Goal: Task Accomplishment & Management: Manage account settings

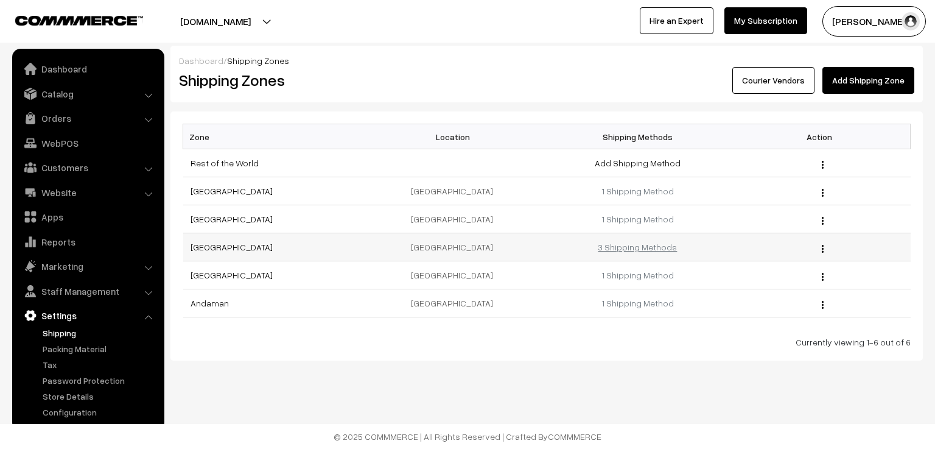
click at [646, 248] on link "3 Shipping Methods" at bounding box center [637, 247] width 79 height 10
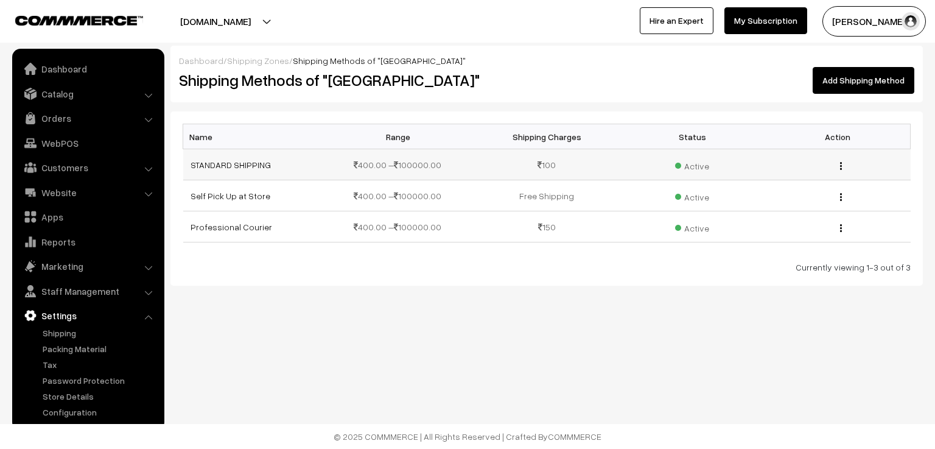
click at [841, 166] on img "button" at bounding box center [841, 166] width 2 height 8
click at [809, 186] on link "Edit" at bounding box center [786, 183] width 103 height 27
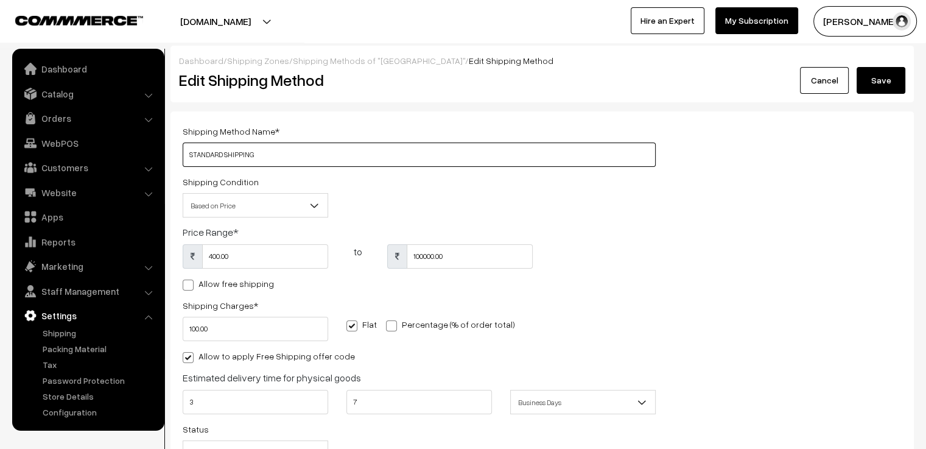
click at [276, 148] on input "STANDARD SHIPPING" at bounding box center [419, 154] width 473 height 24
type input "STANDARD SHIPPING (DTDC / IndiaPost)"
click at [881, 86] on button "Save" at bounding box center [880, 80] width 49 height 27
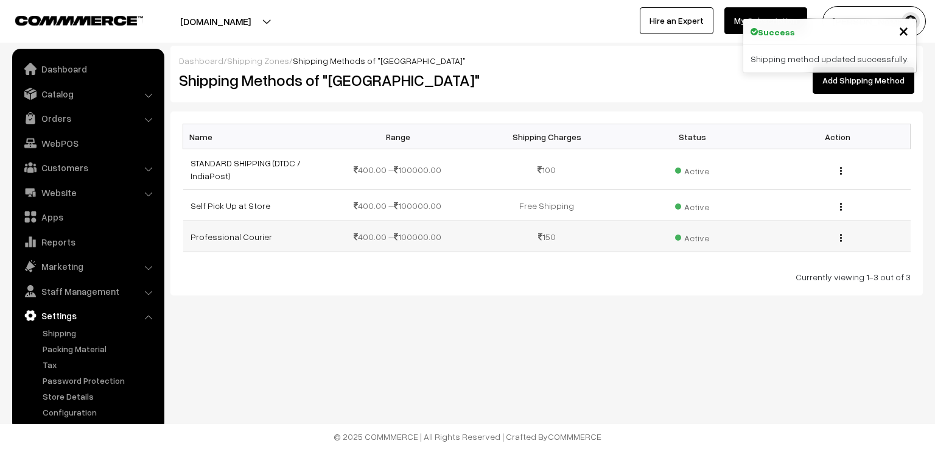
click at [841, 236] on img "button" at bounding box center [841, 238] width 2 height 8
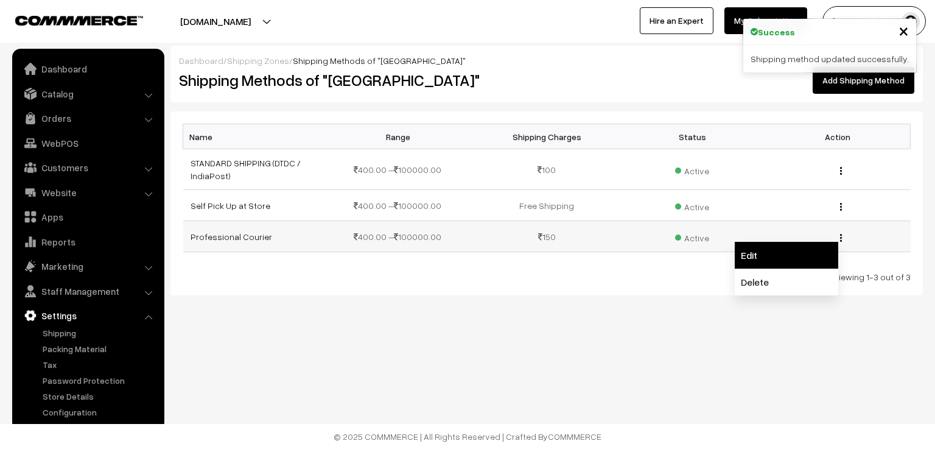
click at [807, 250] on link "Edit" at bounding box center [786, 255] width 103 height 27
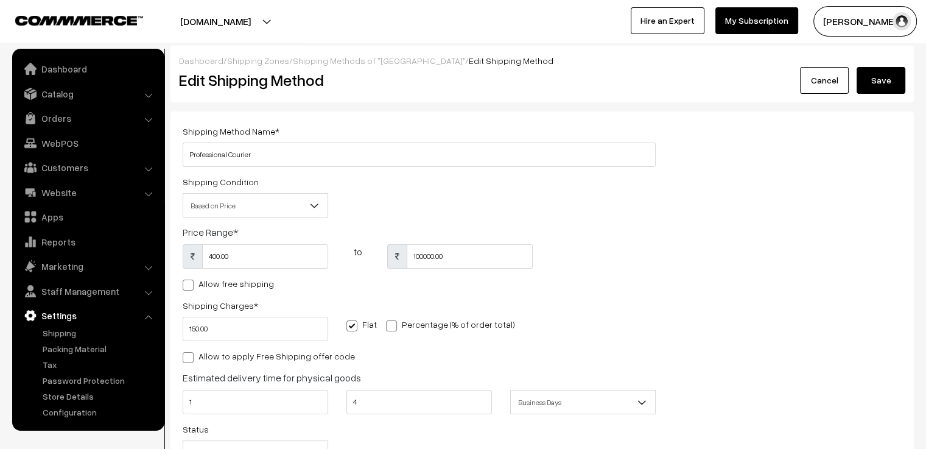
click at [839, 89] on link "Cancel" at bounding box center [824, 80] width 49 height 27
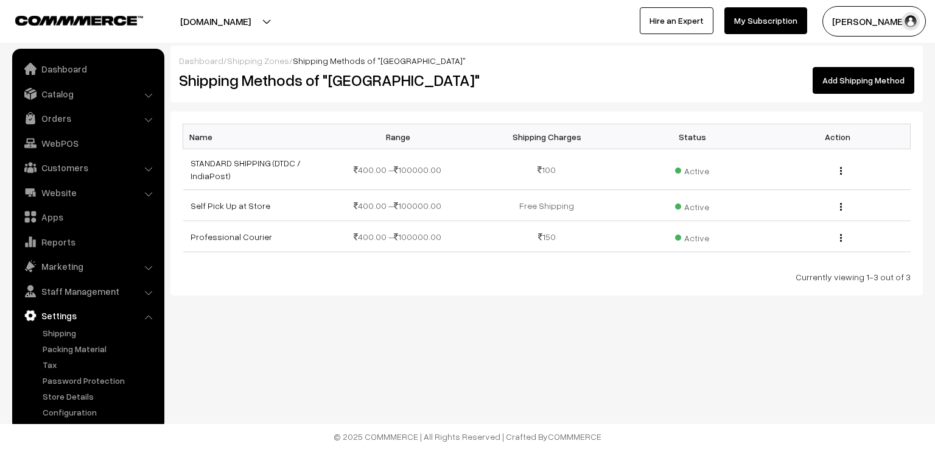
click at [842, 89] on link "Add Shipping Method" at bounding box center [864, 80] width 102 height 27
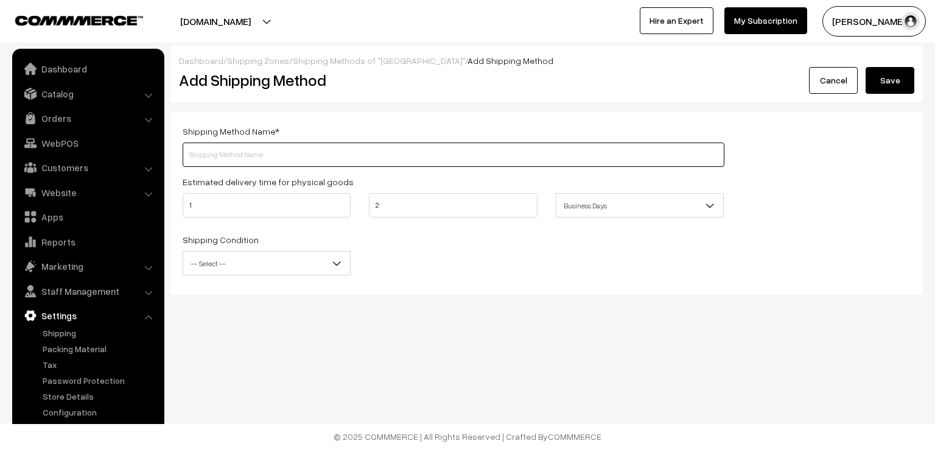
click at [370, 160] on input "text" at bounding box center [454, 154] width 542 height 24
type input "ST Courier"
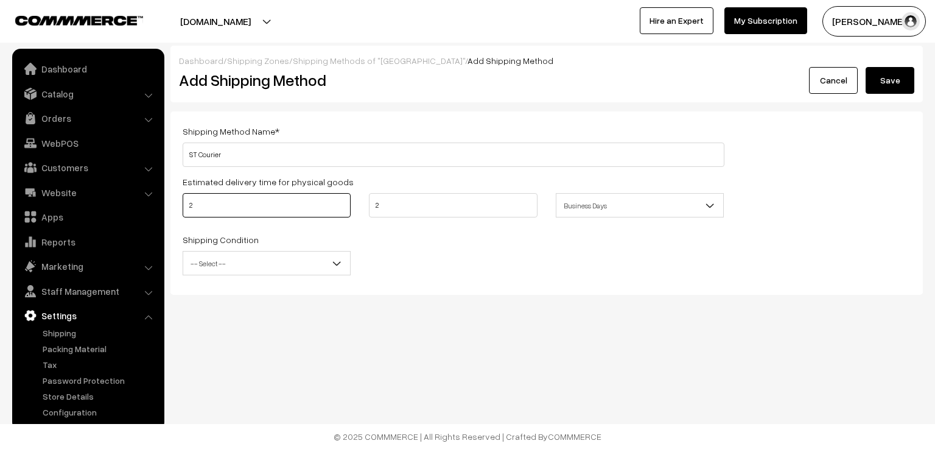
type input "2"
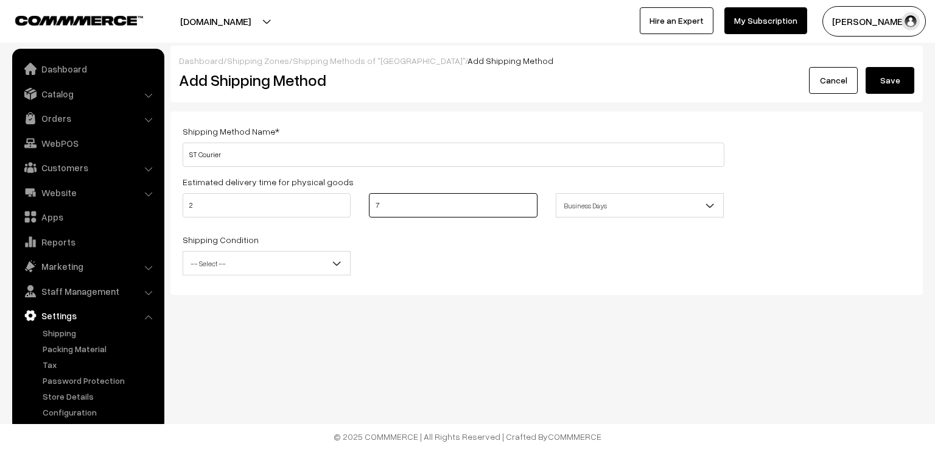
type input "7"
click at [315, 261] on span "-- Select --" at bounding box center [266, 263] width 167 height 21
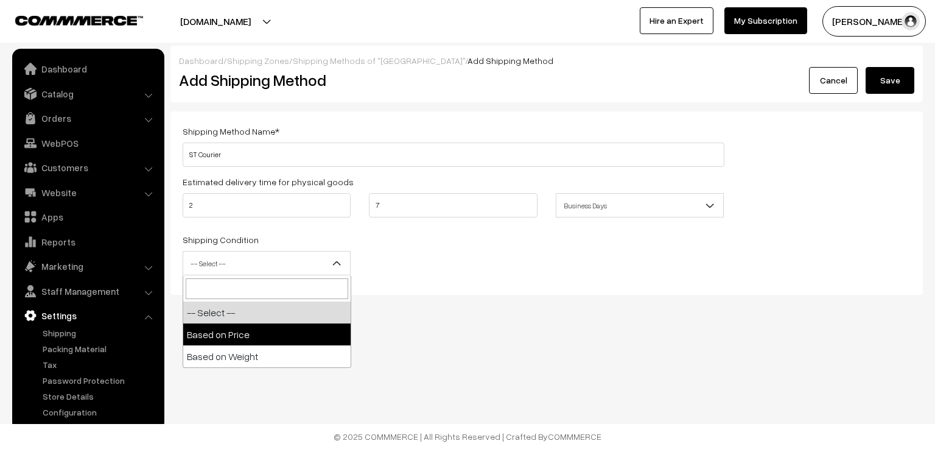
select select "price"
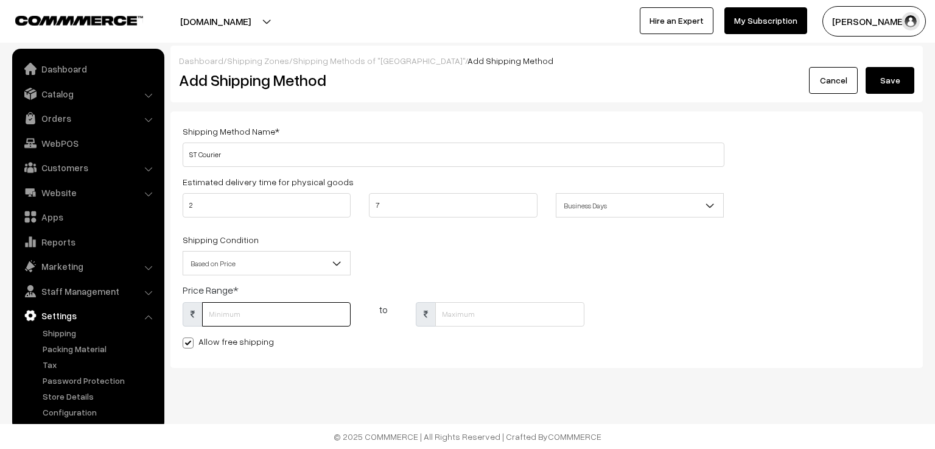
click at [271, 317] on input "text" at bounding box center [276, 314] width 149 height 24
type input "400"
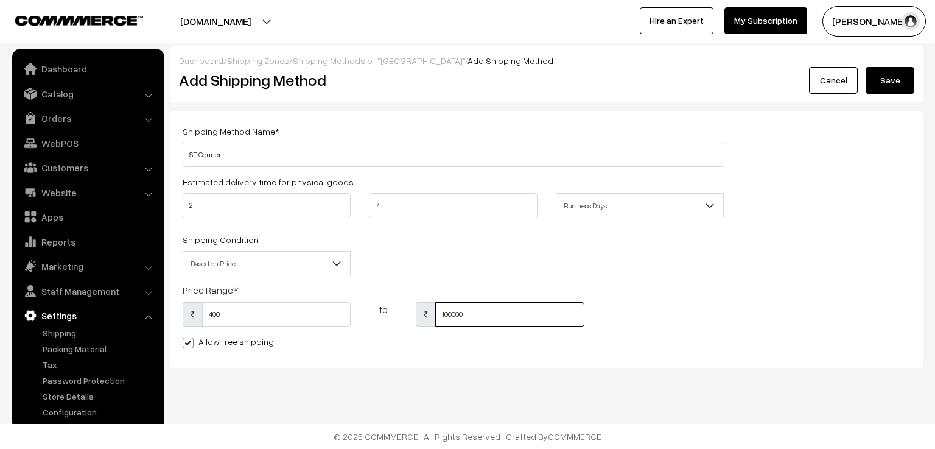
type input "100000"
click at [240, 346] on label "Allow free shipping" at bounding box center [228, 341] width 91 height 13
click at [191, 345] on input "Allow free shipping" at bounding box center [187, 341] width 8 height 8
checkbox input "false"
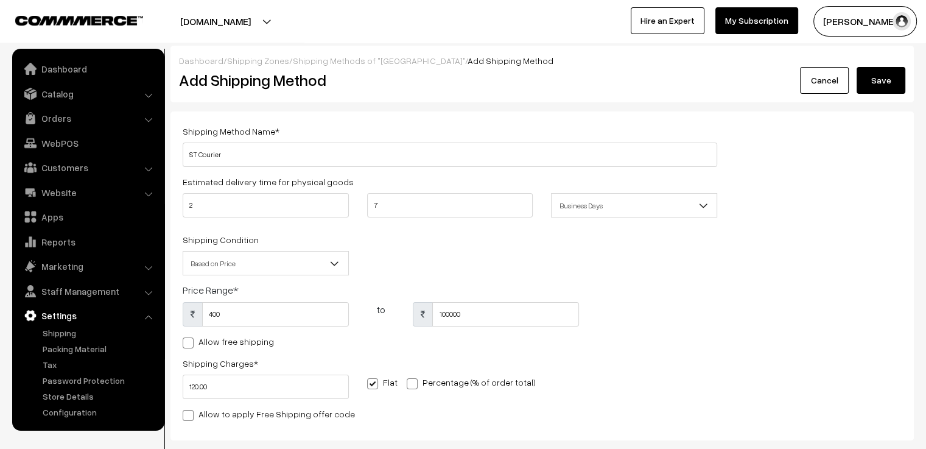
type input "120"
click at [384, 413] on div "Allow to apply Free Shipping offer code" at bounding box center [450, 413] width 534 height 15
click at [877, 83] on button "Save" at bounding box center [880, 80] width 49 height 27
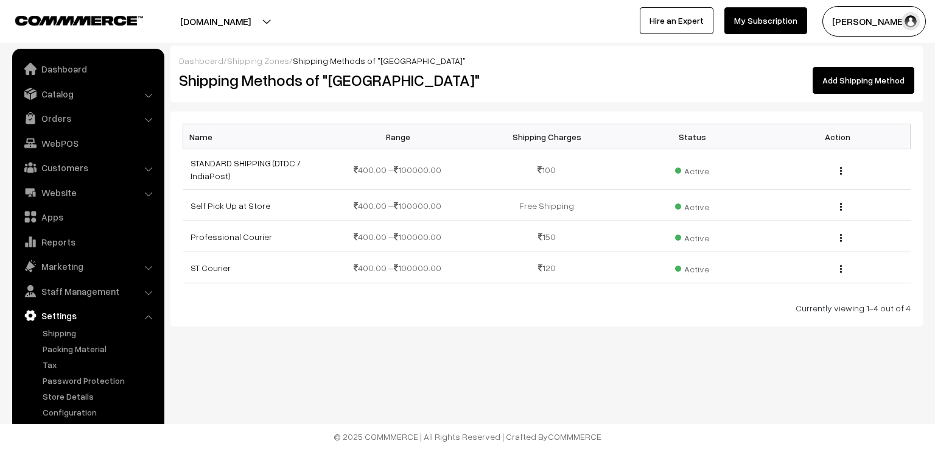
click at [265, 60] on link "Shipping Zones" at bounding box center [258, 60] width 62 height 10
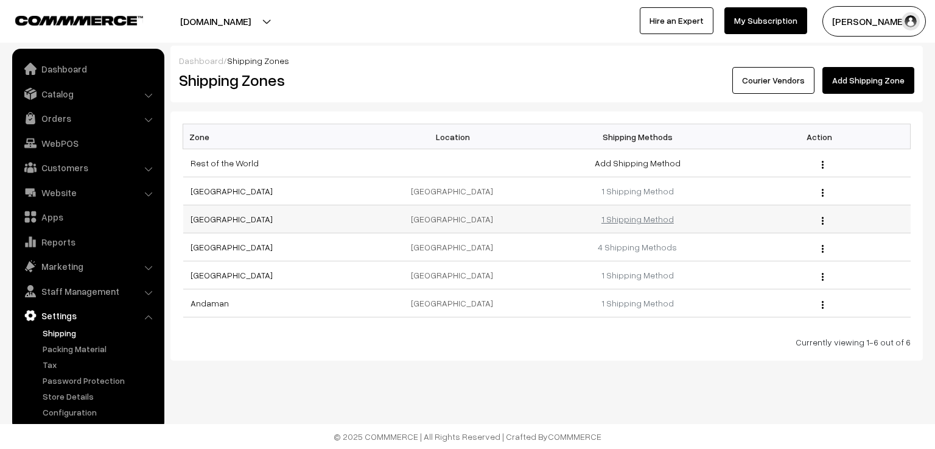
click at [665, 214] on link "1 Shipping Method" at bounding box center [637, 219] width 72 height 10
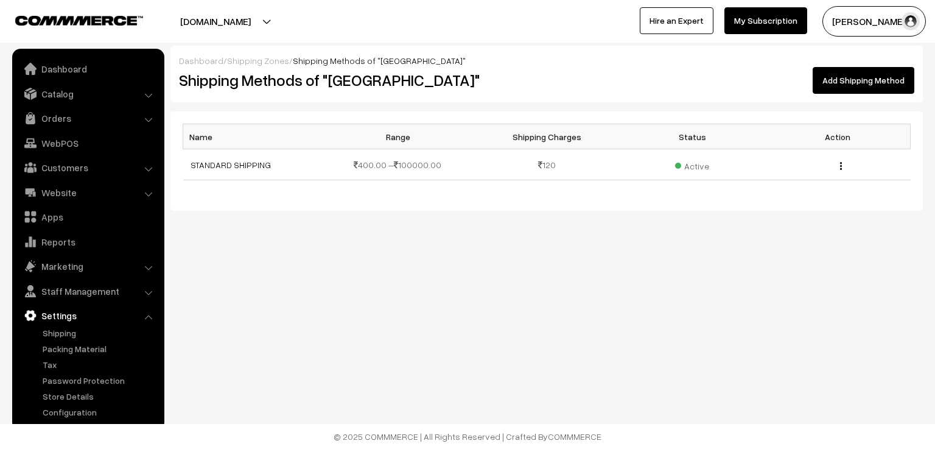
click at [267, 58] on link "Shipping Zones" at bounding box center [258, 60] width 62 height 10
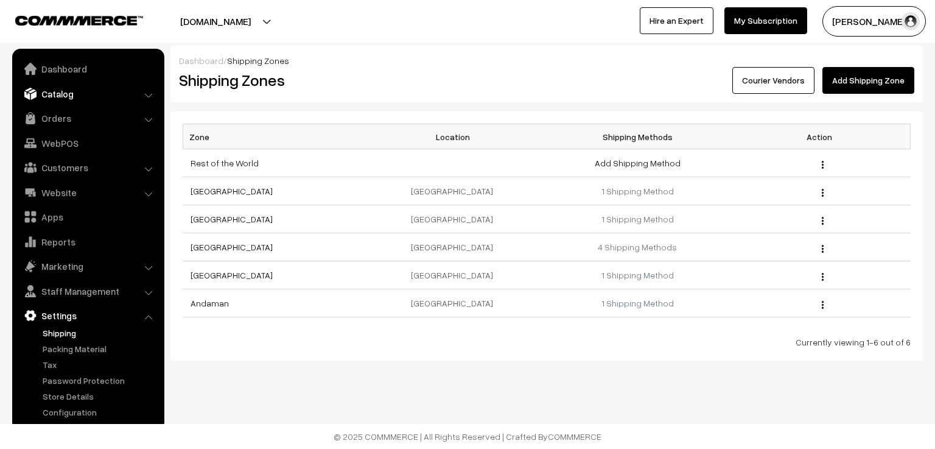
click at [60, 93] on link "Catalog" at bounding box center [87, 94] width 145 height 22
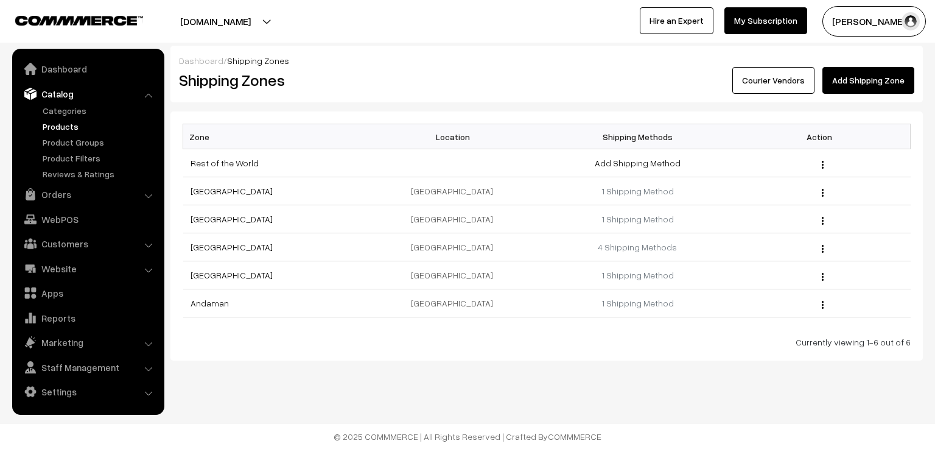
click at [64, 129] on link "Products" at bounding box center [100, 126] width 121 height 13
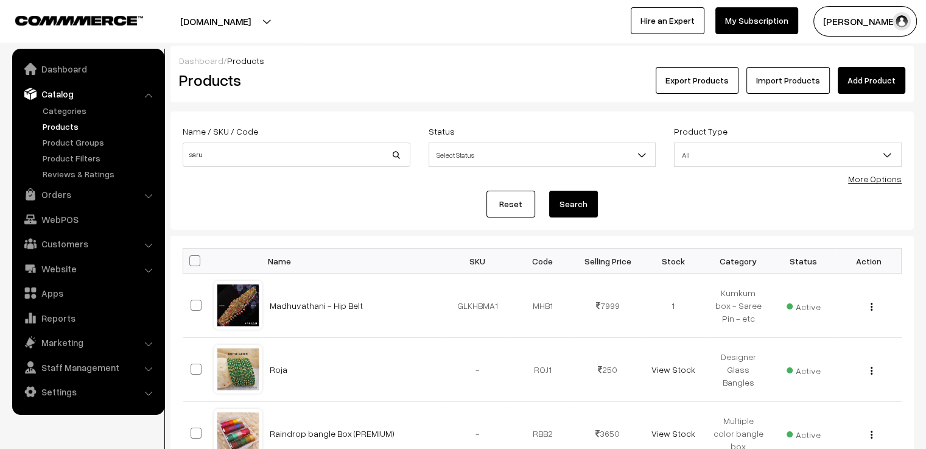
type input "saru"
click at [549, 191] on button "Search" at bounding box center [573, 204] width 49 height 27
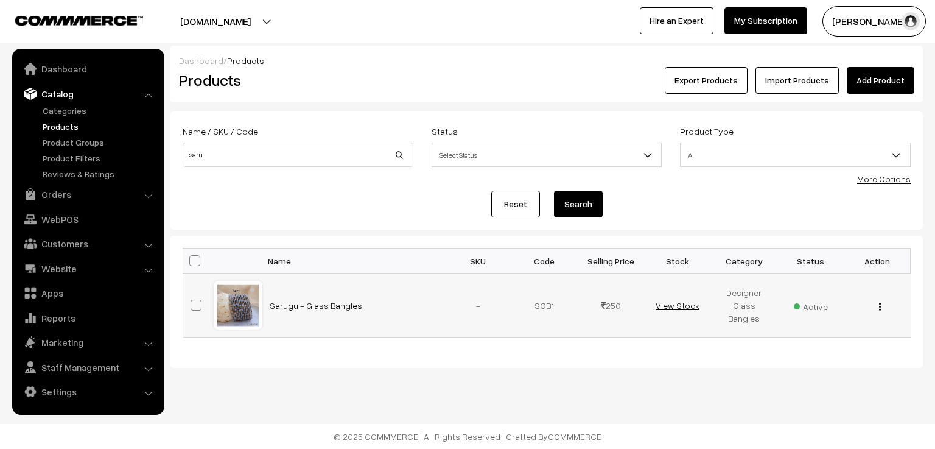
click at [692, 308] on link "View Stock" at bounding box center [678, 305] width 44 height 10
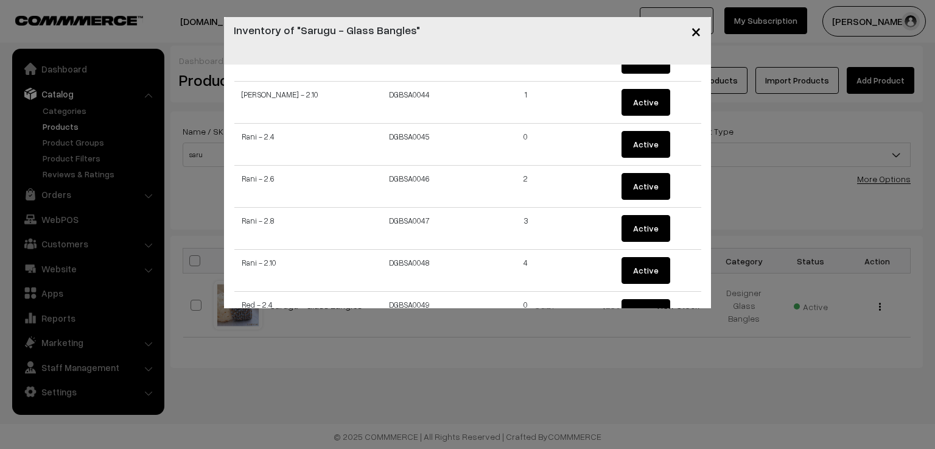
scroll to position [2131, 0]
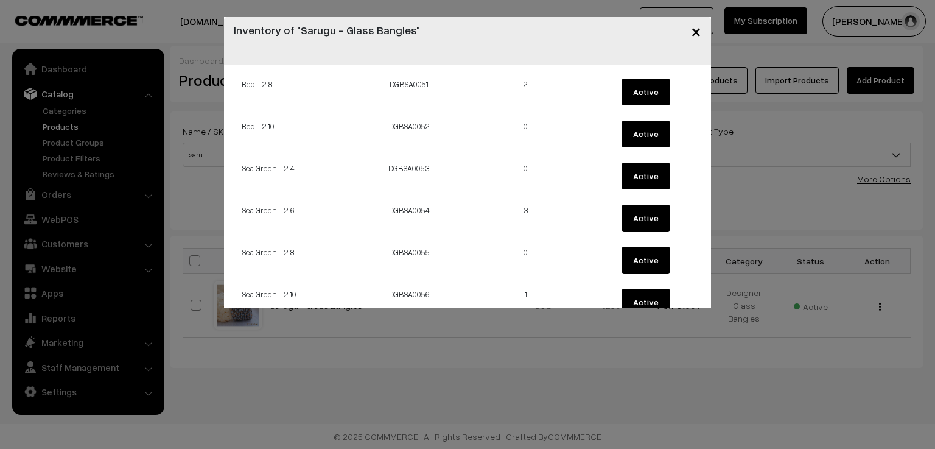
click at [698, 37] on span "×" at bounding box center [696, 30] width 10 height 23
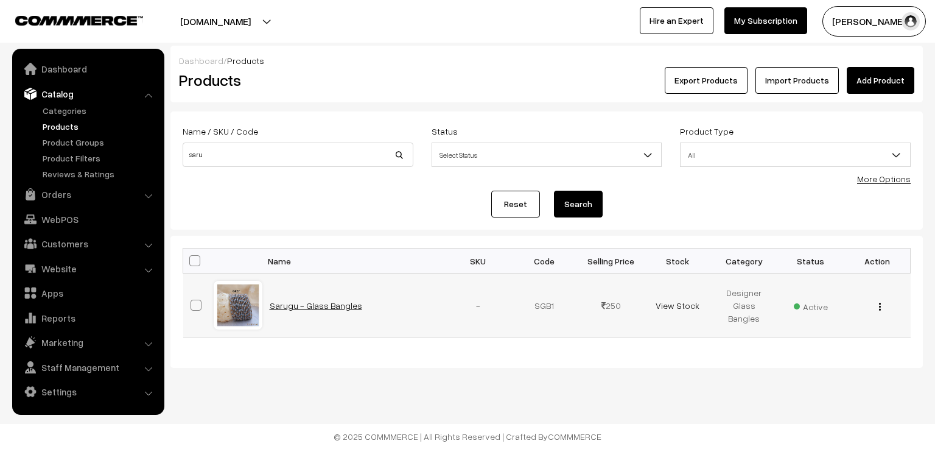
click at [340, 305] on link "Sarugu - Glass Bangles" at bounding box center [316, 305] width 93 height 10
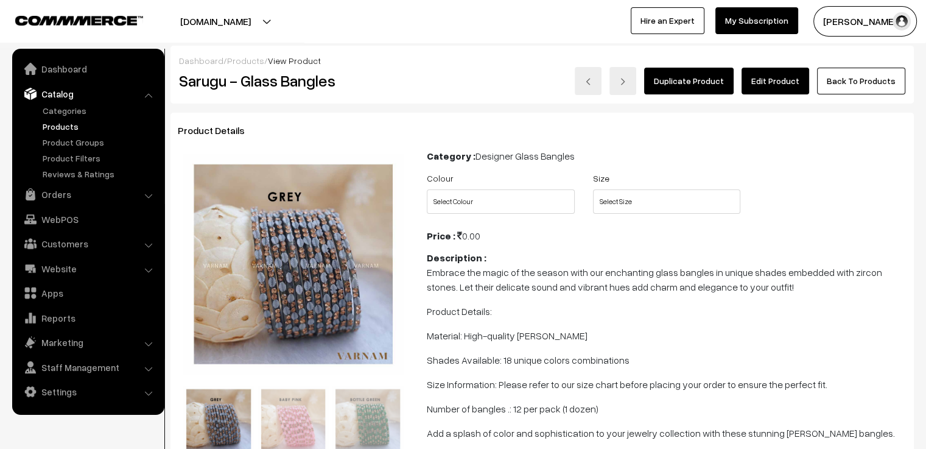
click at [777, 82] on link "Edit Product" at bounding box center [775, 81] width 68 height 27
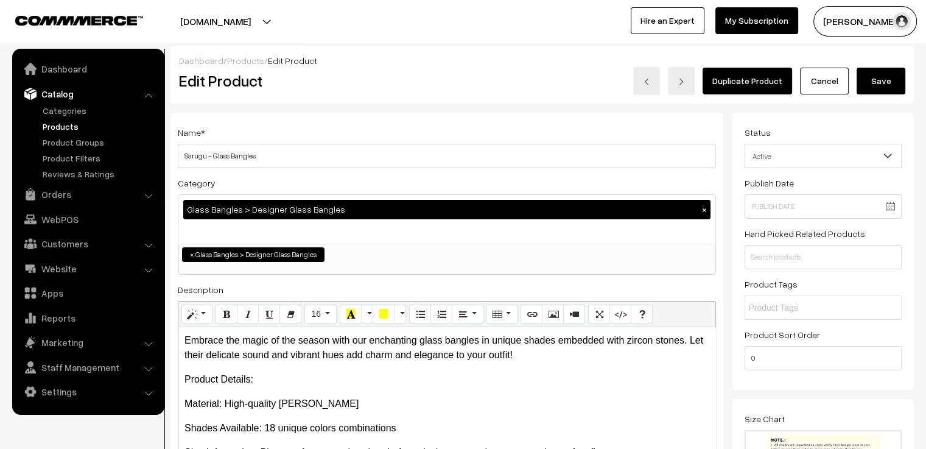
click at [825, 85] on link "Cancel" at bounding box center [824, 81] width 49 height 27
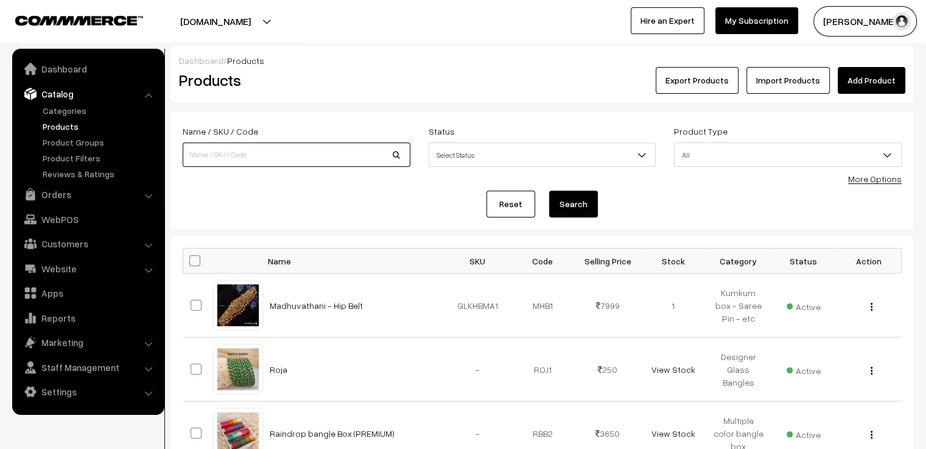
click at [211, 153] on input at bounding box center [297, 154] width 228 height 24
type input "devi"
click at [549, 191] on button "Search" at bounding box center [573, 204] width 49 height 27
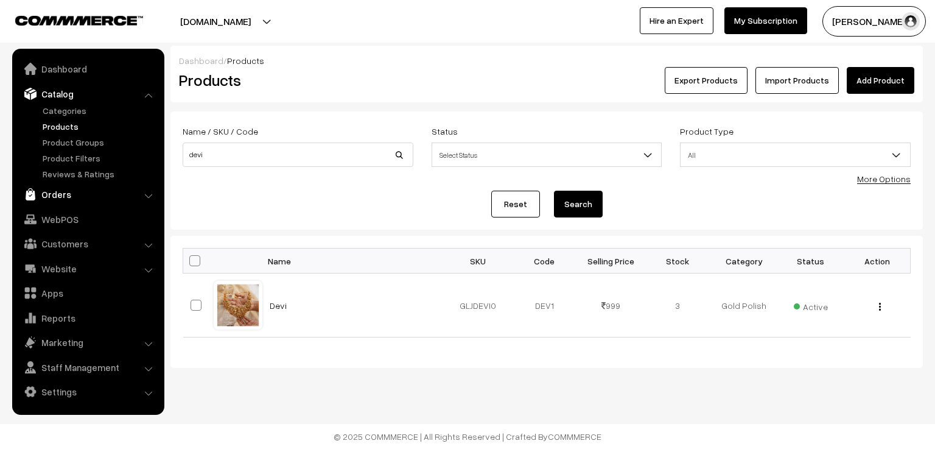
click at [74, 203] on link "Orders" at bounding box center [87, 194] width 145 height 22
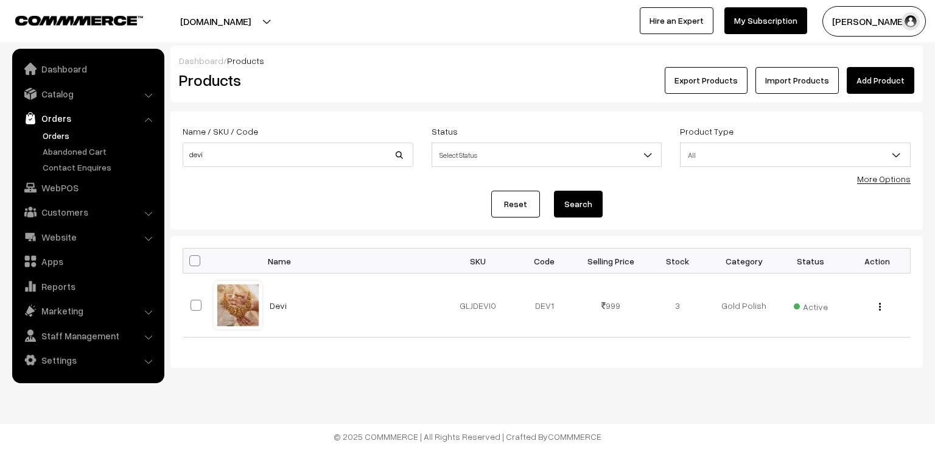
click at [66, 139] on link "Orders" at bounding box center [100, 135] width 121 height 13
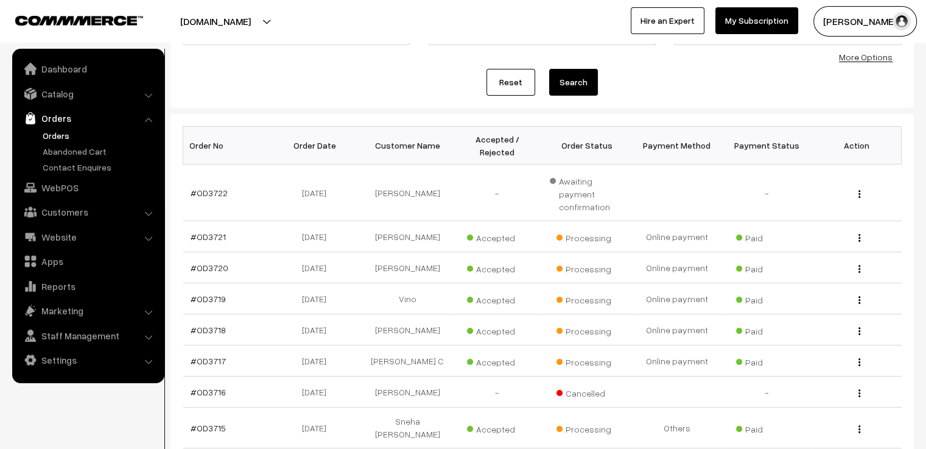
scroll to position [183, 0]
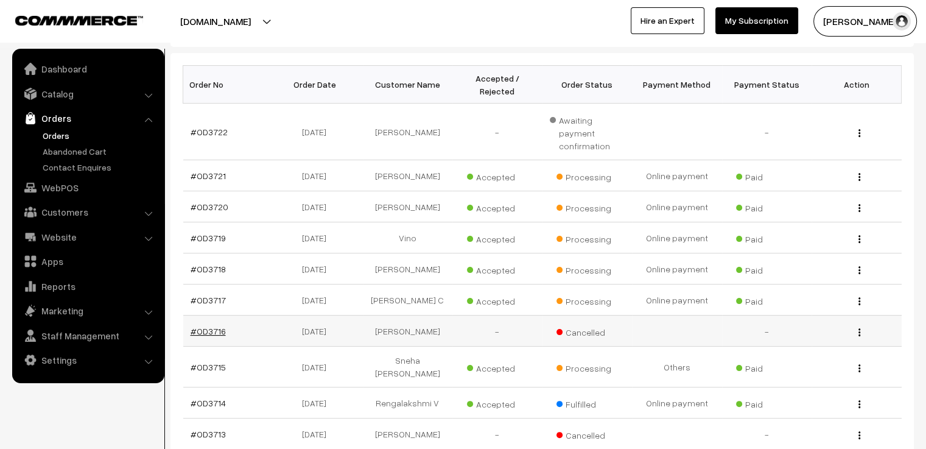
click at [213, 326] on link "#OD3716" at bounding box center [208, 331] width 35 height 10
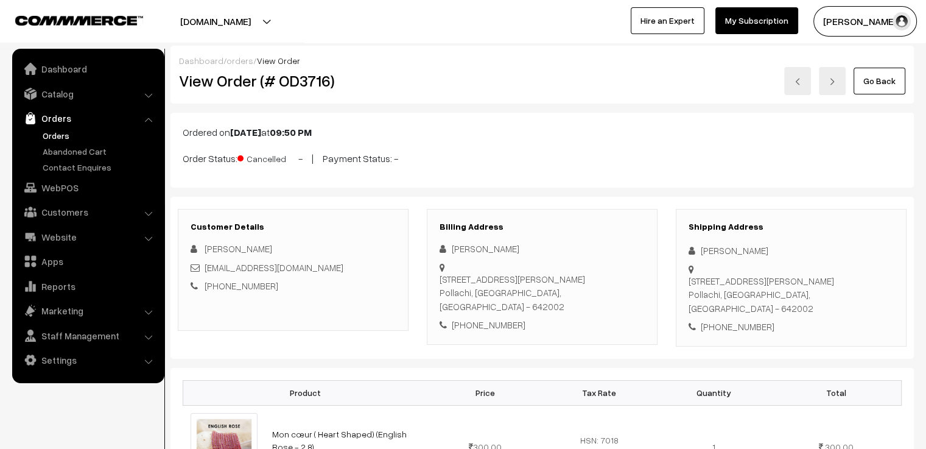
scroll to position [61, 0]
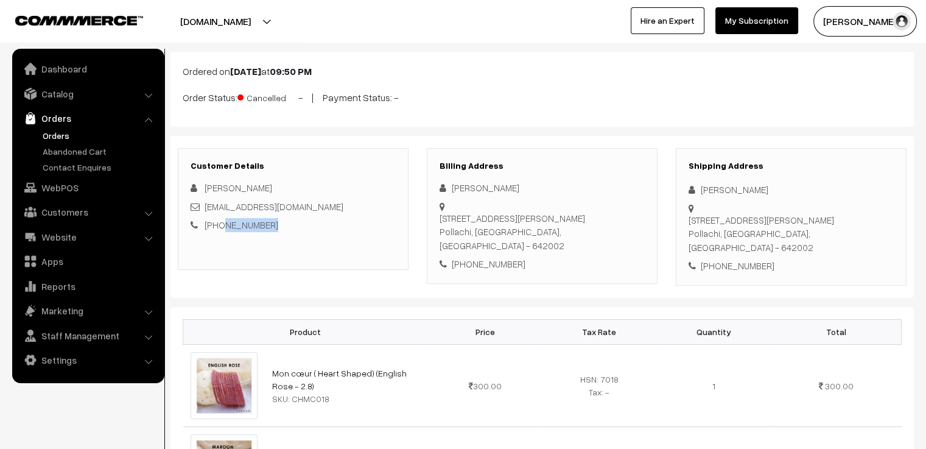
drag, startPoint x: 276, startPoint y: 228, endPoint x: 219, endPoint y: 228, distance: 57.8
click at [219, 228] on div "+91 8825753215" at bounding box center [293, 225] width 205 height 14
copy link "8825753215"
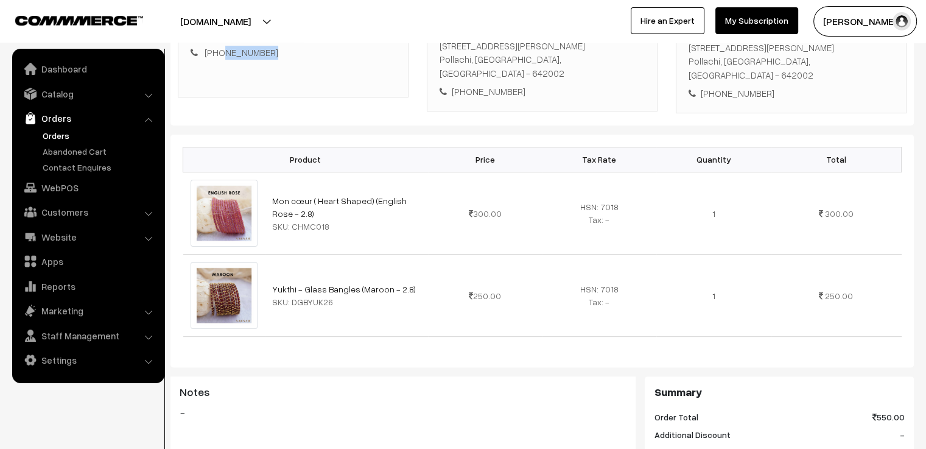
scroll to position [0, 0]
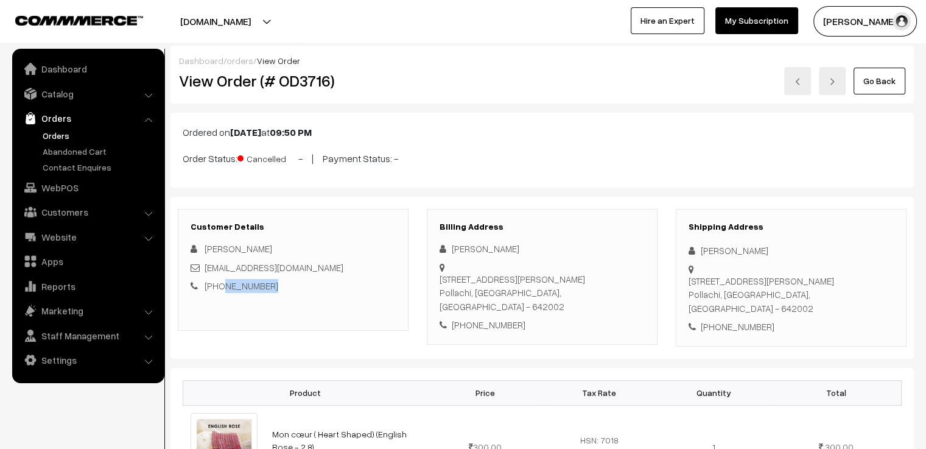
click at [896, 87] on link "Go Back" at bounding box center [879, 81] width 52 height 27
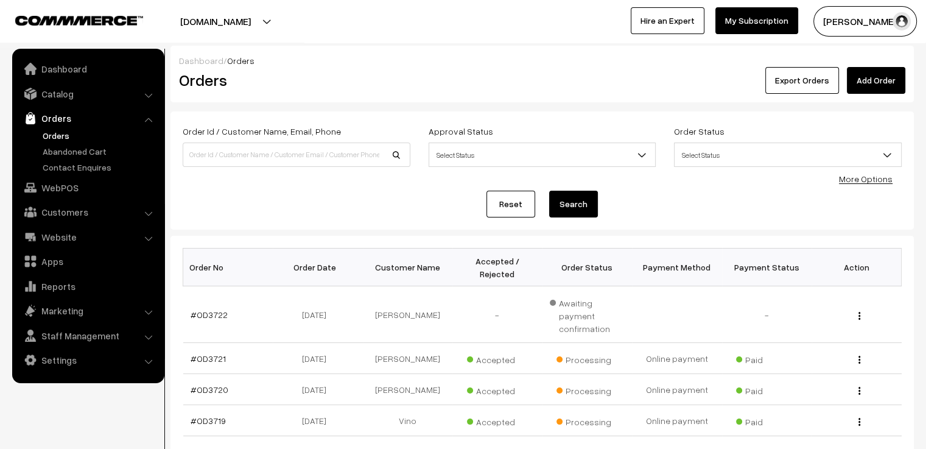
click at [866, 82] on link "Add Order" at bounding box center [876, 80] width 58 height 27
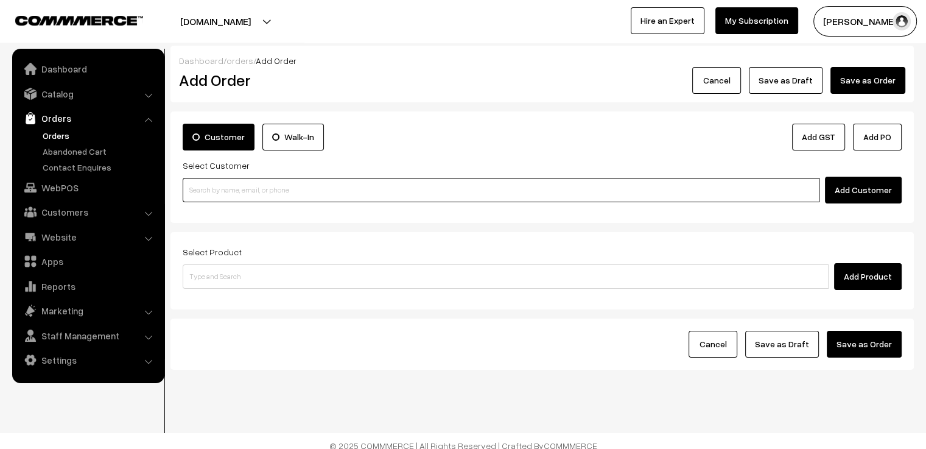
click at [246, 196] on input at bounding box center [501, 190] width 637 height 24
paste input "8825753215"
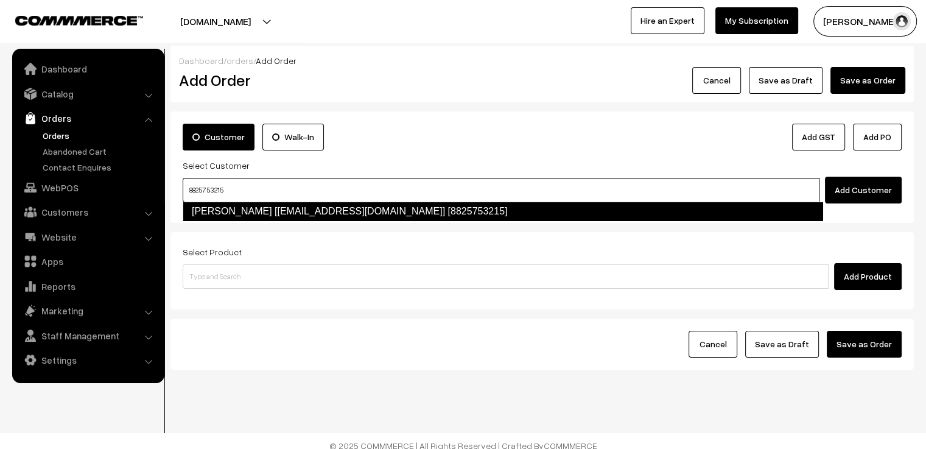
click at [249, 212] on link "Sindhu Shanmugavel [geumanaseyo@gmail.com] [8825753215]" at bounding box center [503, 210] width 640 height 19
type input "8825753215"
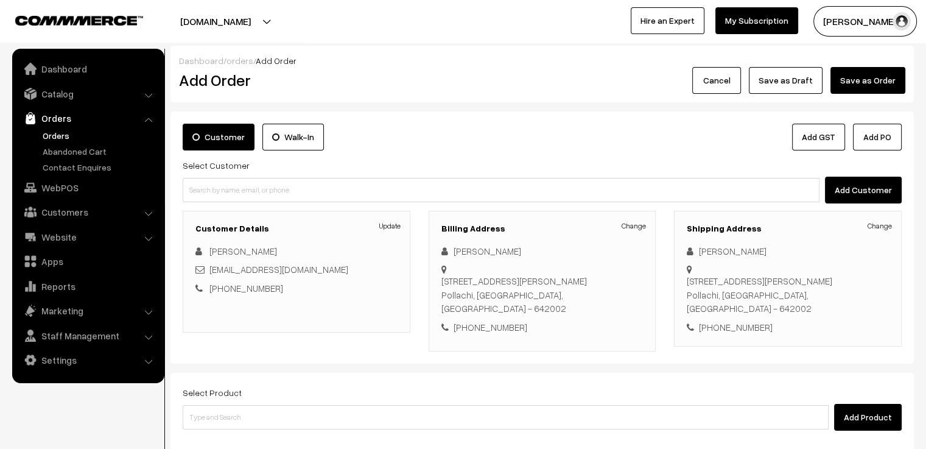
scroll to position [149, 0]
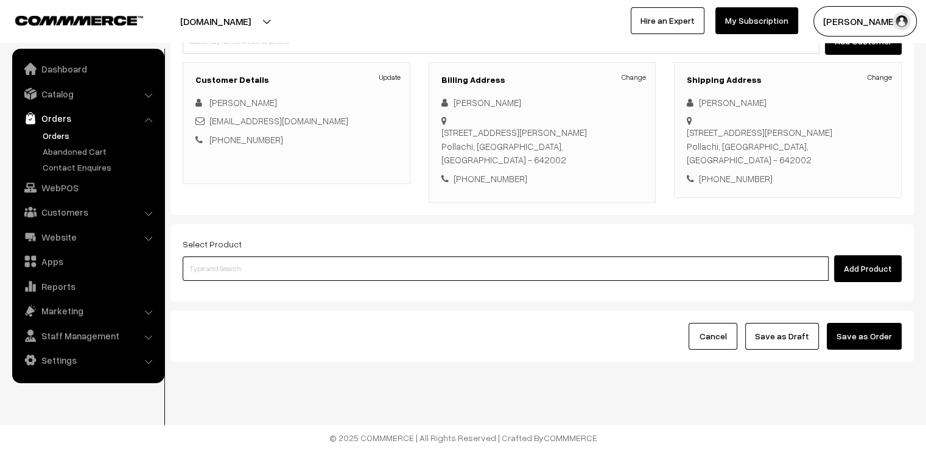
click at [257, 264] on input at bounding box center [506, 268] width 646 height 24
type input "mon"
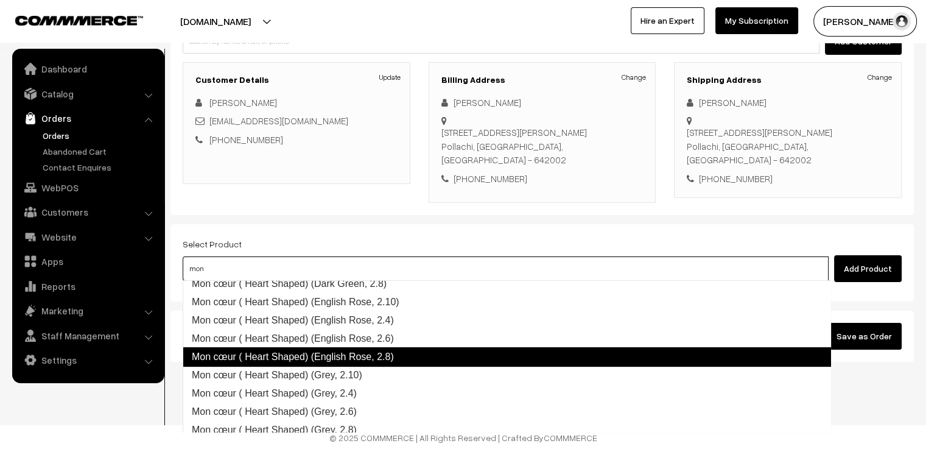
scroll to position [243, 0]
click at [402, 356] on link "Mon cœur ( Heart Shaped) (English Rose, 2.8)" at bounding box center [507, 356] width 648 height 19
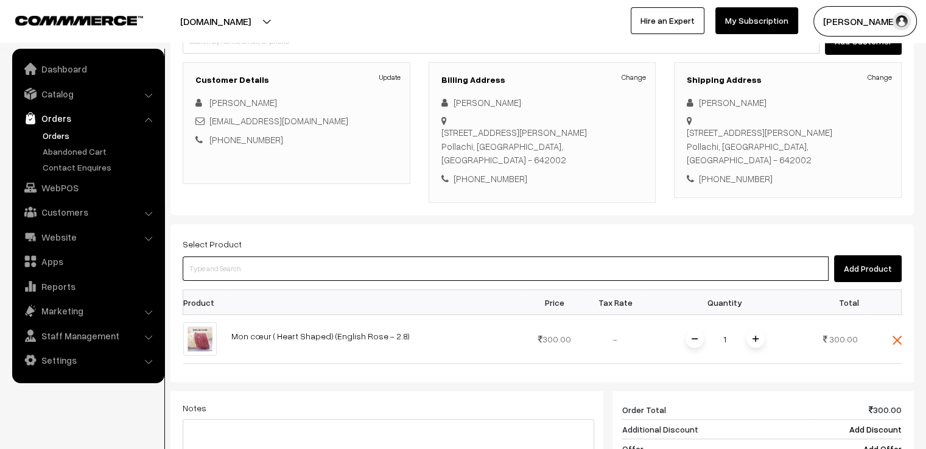
click at [257, 270] on input at bounding box center [506, 268] width 646 height 24
type input "yuk"
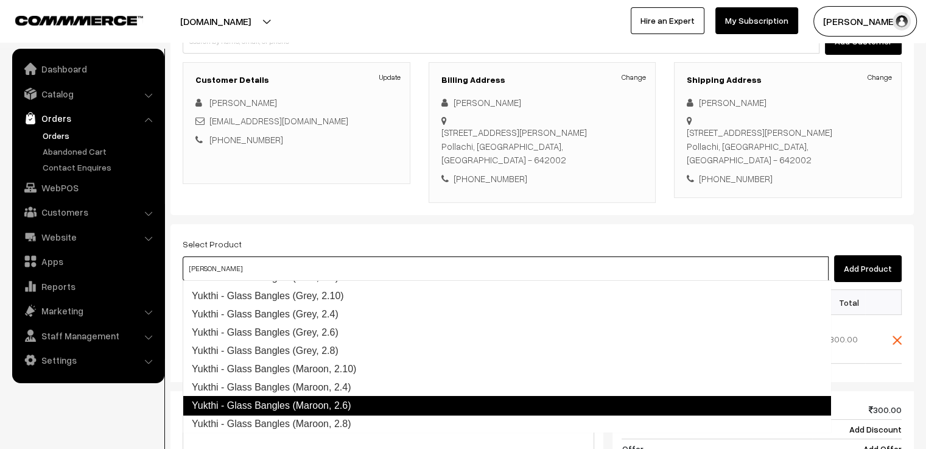
scroll to position [305, 0]
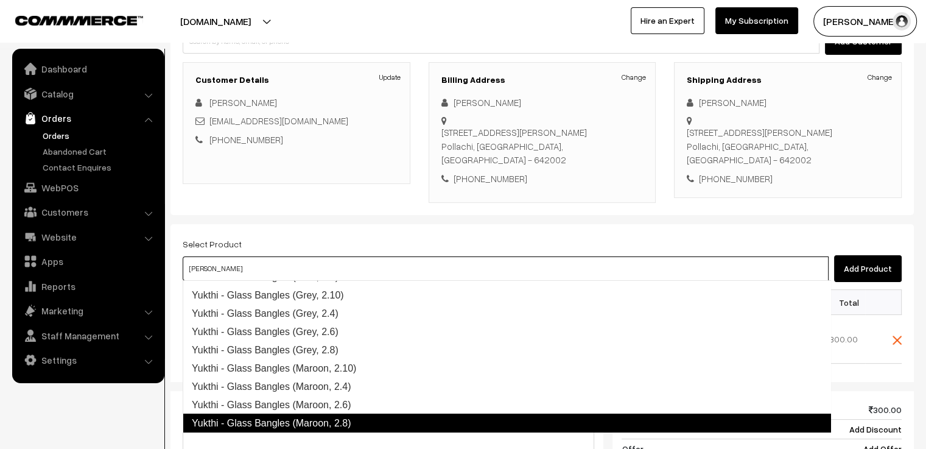
click at [356, 425] on link "Yukthi - Glass Bangles (Maroon, 2.8)" at bounding box center [507, 422] width 648 height 19
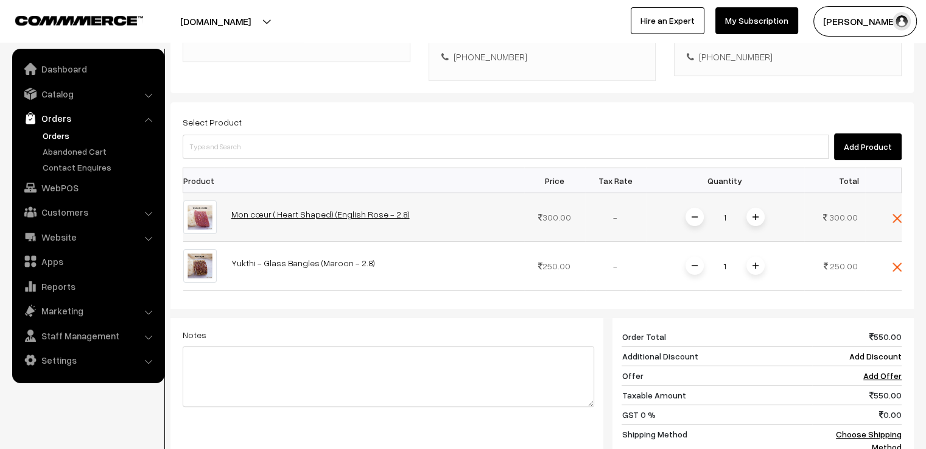
scroll to position [392, 0]
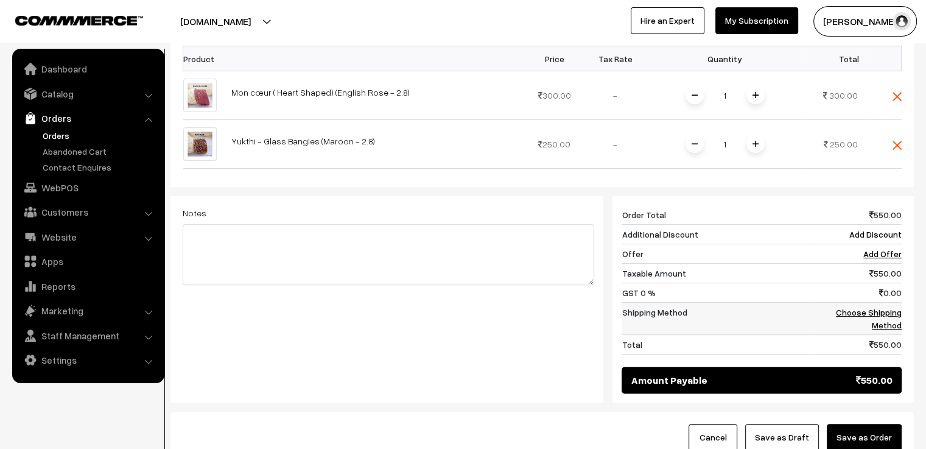
click at [877, 318] on link "Choose Shipping Method" at bounding box center [869, 318] width 66 height 23
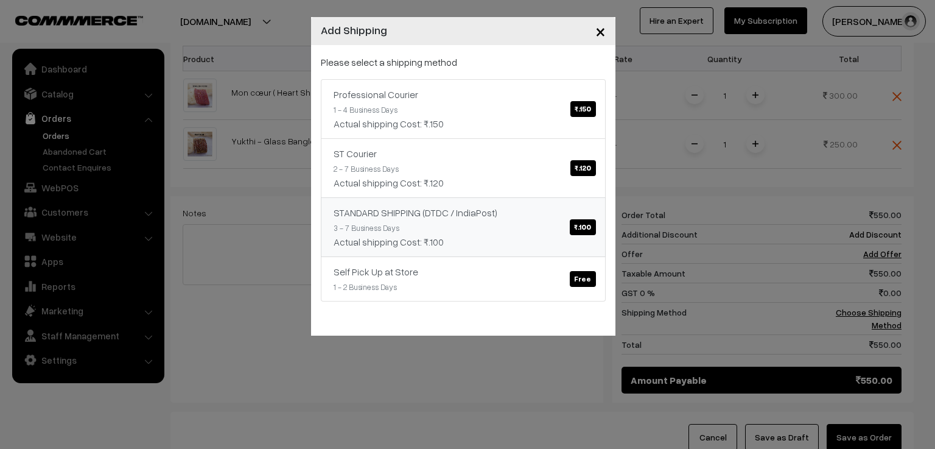
click at [550, 222] on link "STANDARD SHIPPING (DTDC / IndiaPost) ₹.100 3 - 7 Business Days Actual shipping …" at bounding box center [463, 227] width 285 height 60
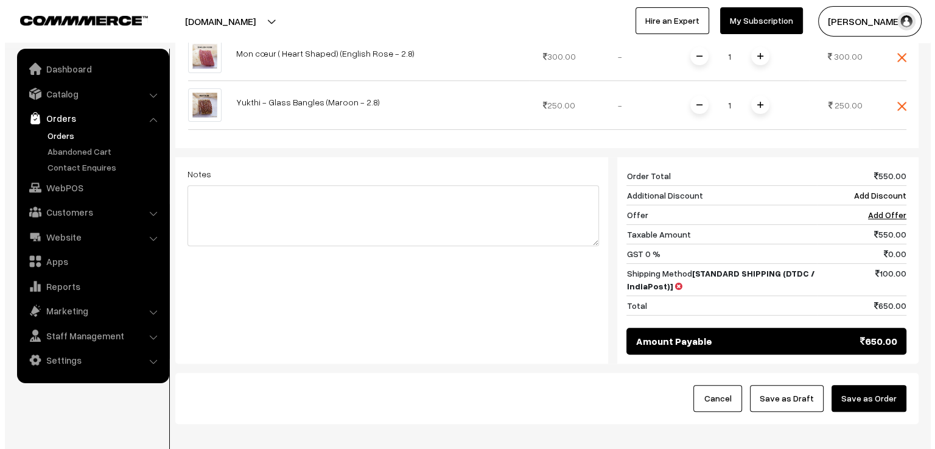
scroll to position [492, 0]
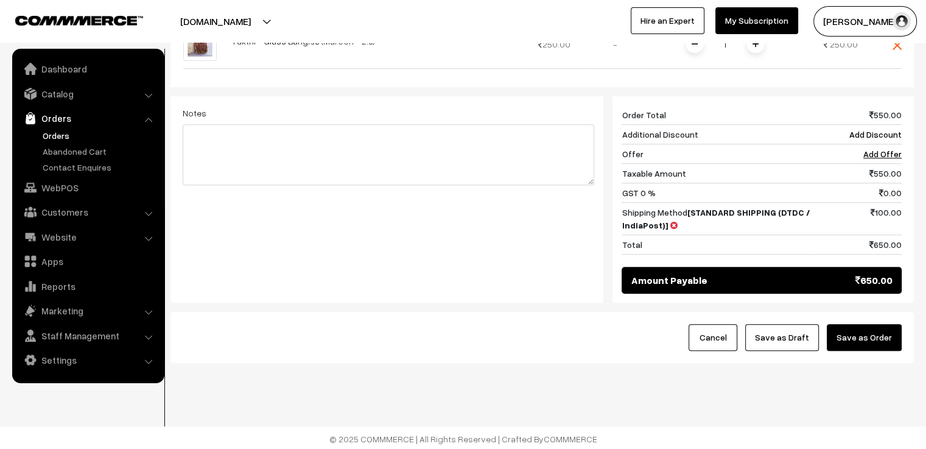
click at [862, 342] on button "Save as Order" at bounding box center [864, 337] width 75 height 27
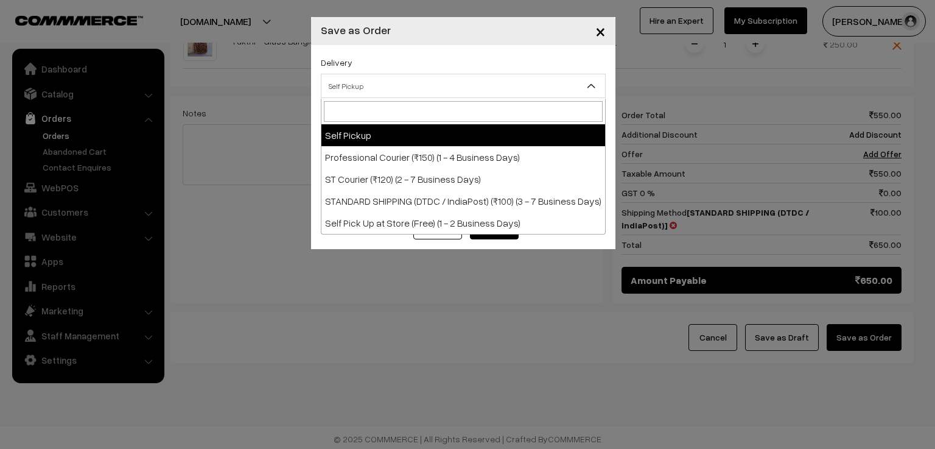
click at [472, 94] on span "Self Pickup" at bounding box center [463, 85] width 284 height 21
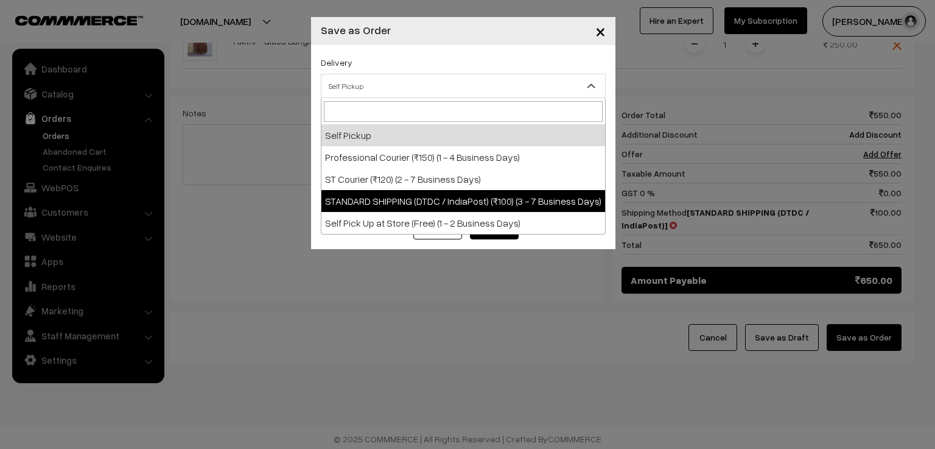
select select "SS3"
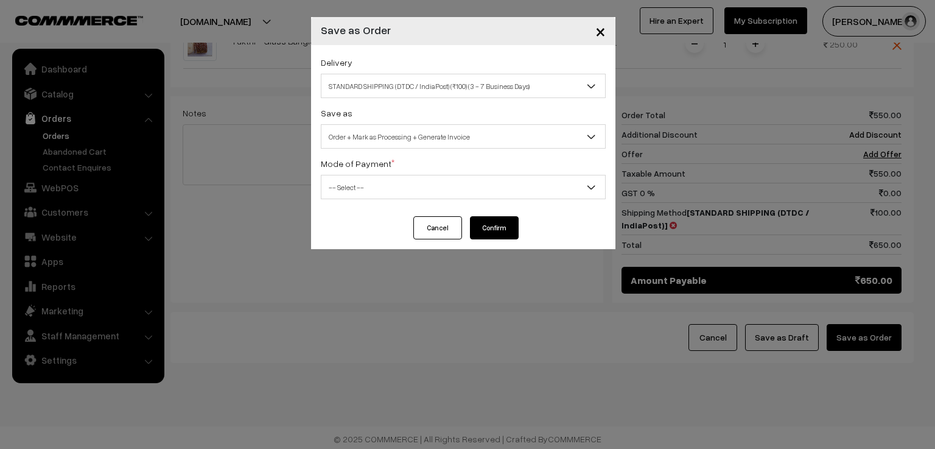
click at [452, 141] on span "Order + Mark as Processing + Generate Invoice" at bounding box center [463, 136] width 284 height 21
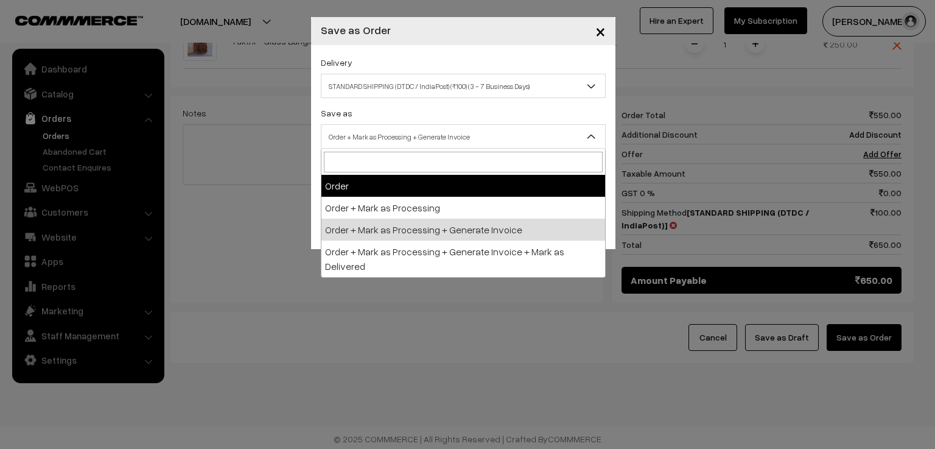
drag, startPoint x: 442, startPoint y: 183, endPoint x: 441, endPoint y: 189, distance: 6.8
select select "1"
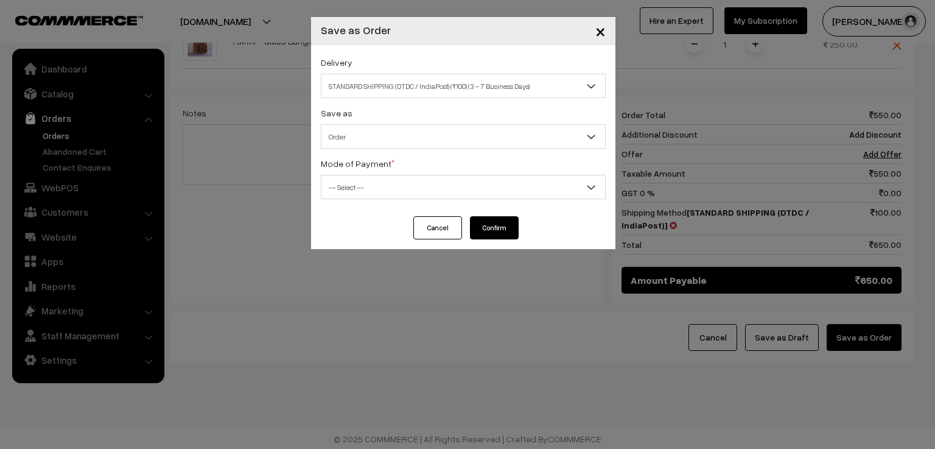
click at [438, 198] on span "-- Select --" at bounding box center [463, 187] width 285 height 24
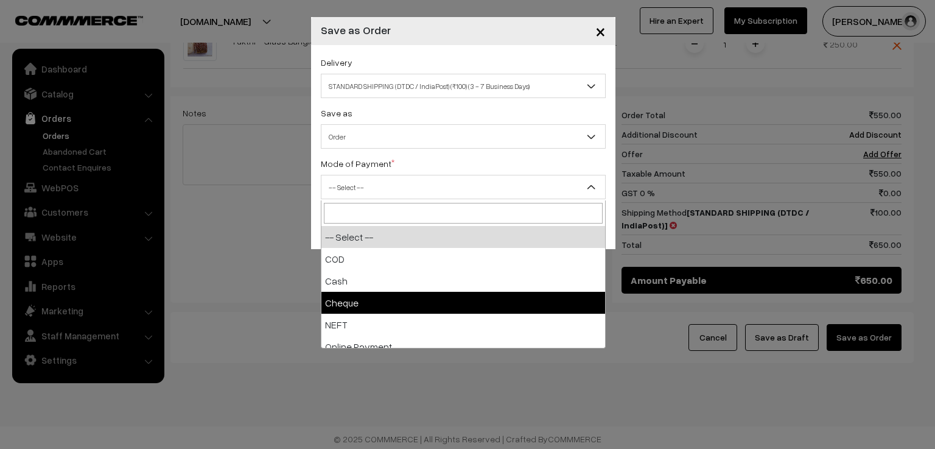
scroll to position [54, 0]
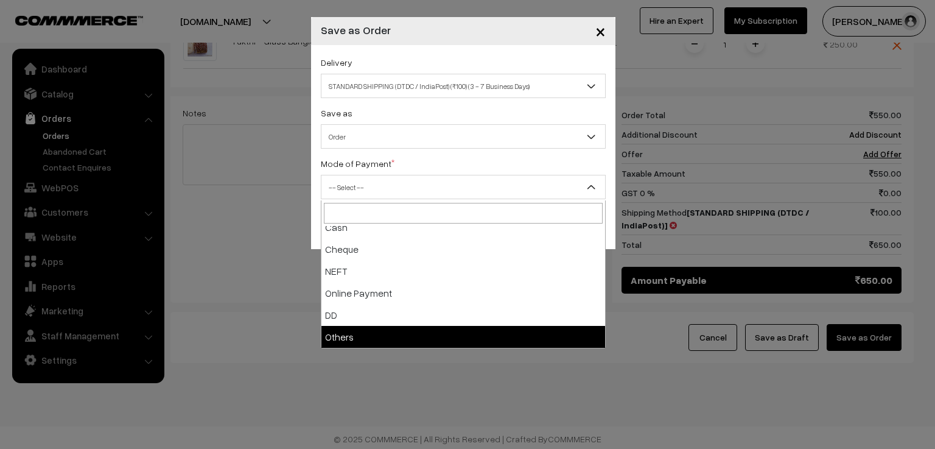
select select "7"
checkbox input "true"
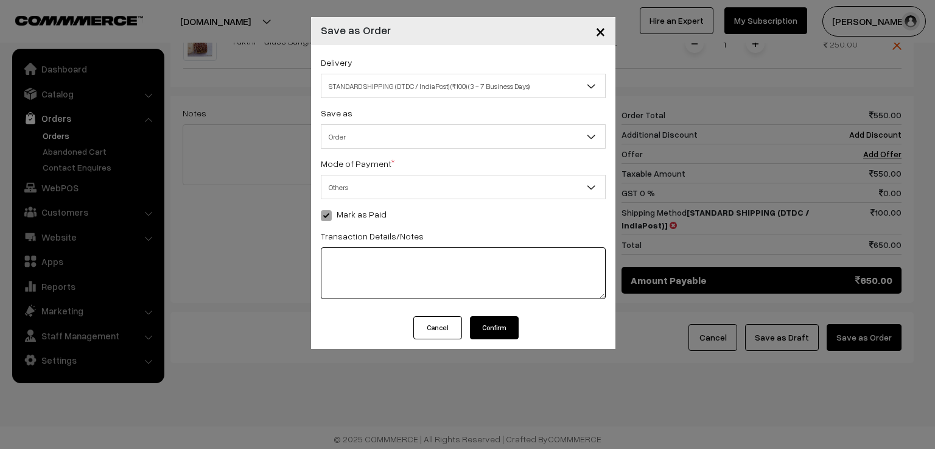
click at [413, 265] on textarea at bounding box center [463, 273] width 285 height 52
type textarea "559410856117"
click at [499, 332] on button "Confirm" at bounding box center [494, 327] width 49 height 23
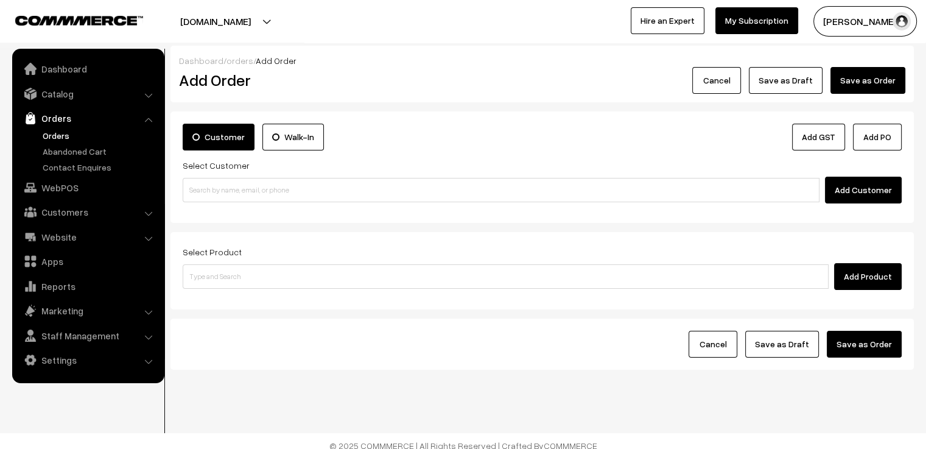
click at [741, 86] on button "Cancel" at bounding box center [716, 80] width 49 height 27
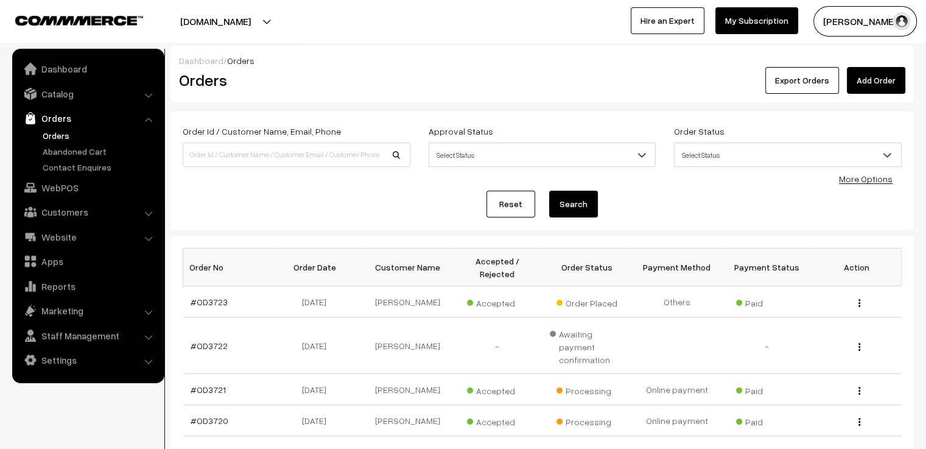
scroll to position [61, 0]
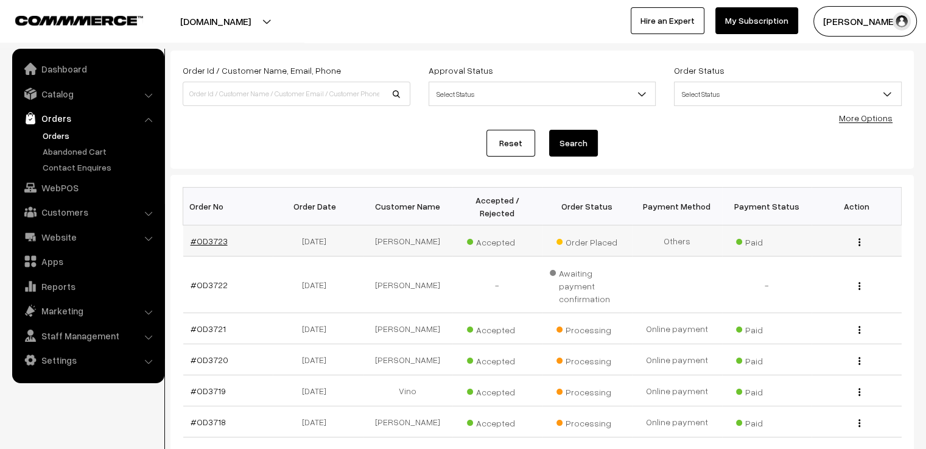
click at [224, 236] on link "#OD3723" at bounding box center [209, 241] width 37 height 10
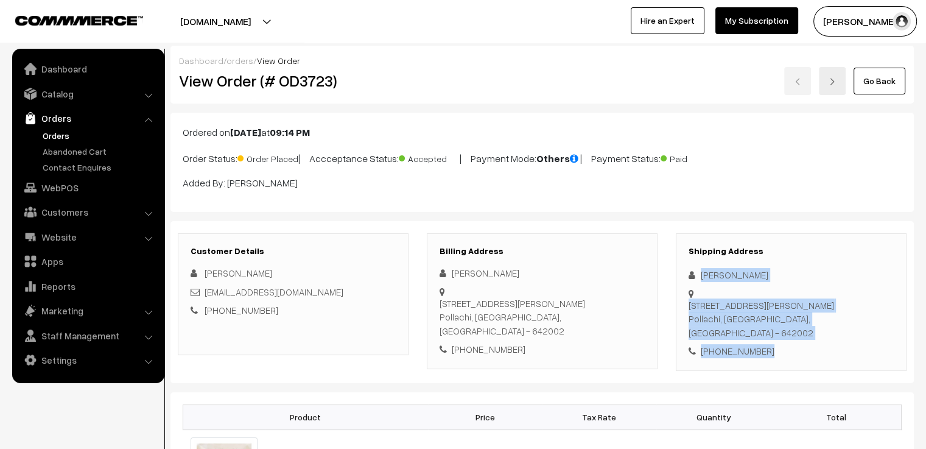
drag, startPoint x: 768, startPoint y: 350, endPoint x: 700, endPoint y: 261, distance: 111.6
click at [700, 261] on div "Shipping Address [PERSON_NAME] [STREET_ADDRESS][PERSON_NAME] [PHONE_NUMBER]" at bounding box center [791, 302] width 231 height 138
copy div "[PERSON_NAME] [STREET_ADDRESS][PERSON_NAME][PERSON_NAME] - 642002 [PHONE_NUMBER]"
click at [888, 88] on link "Go Back" at bounding box center [879, 81] width 52 height 27
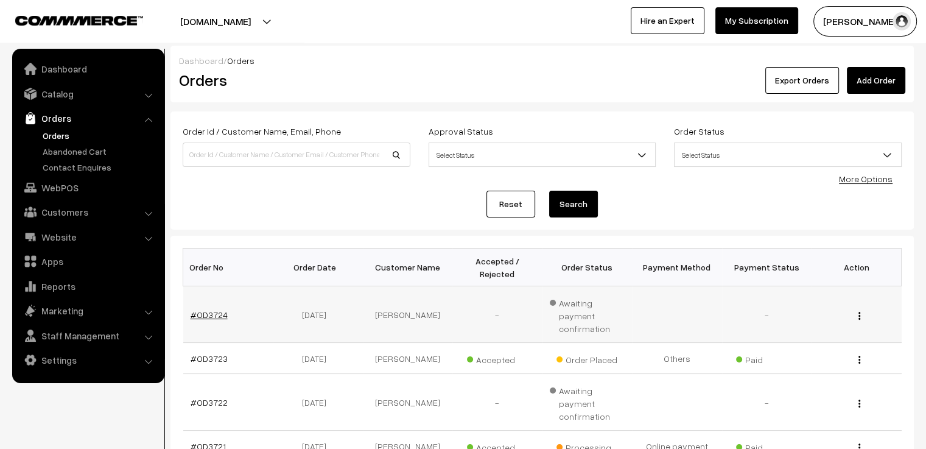
click at [211, 309] on link "#OD3724" at bounding box center [209, 314] width 37 height 10
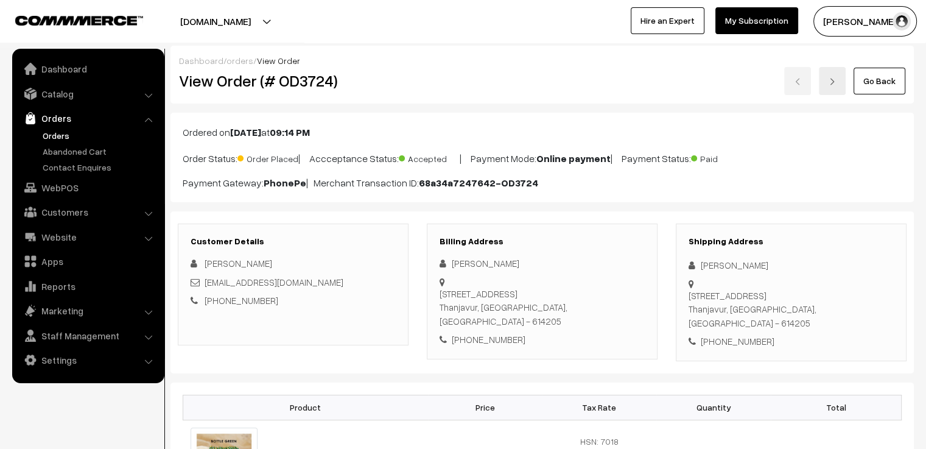
click at [891, 79] on link "Go Back" at bounding box center [879, 81] width 52 height 27
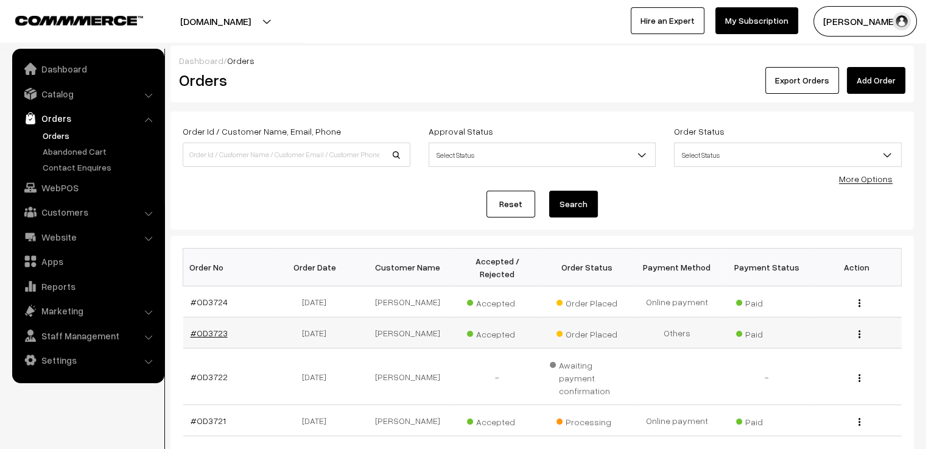
click at [210, 327] on link "#OD3723" at bounding box center [209, 332] width 37 height 10
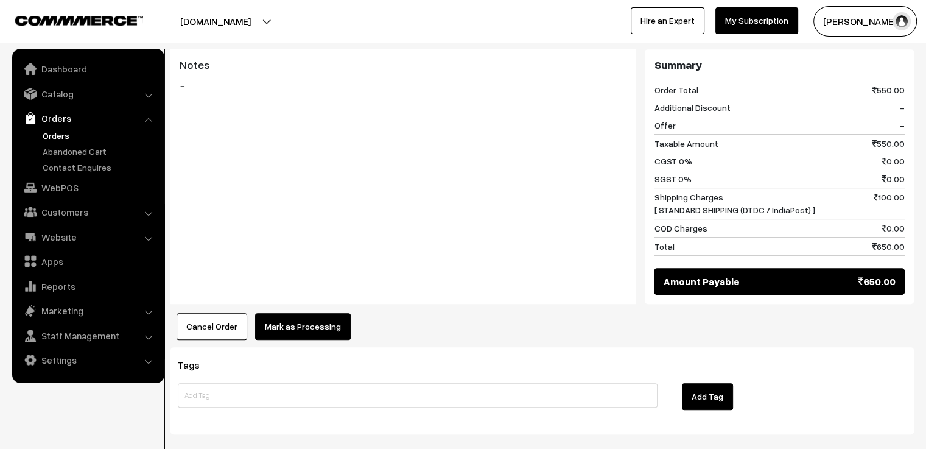
click at [294, 324] on button "Mark as Processing" at bounding box center [303, 326] width 96 height 27
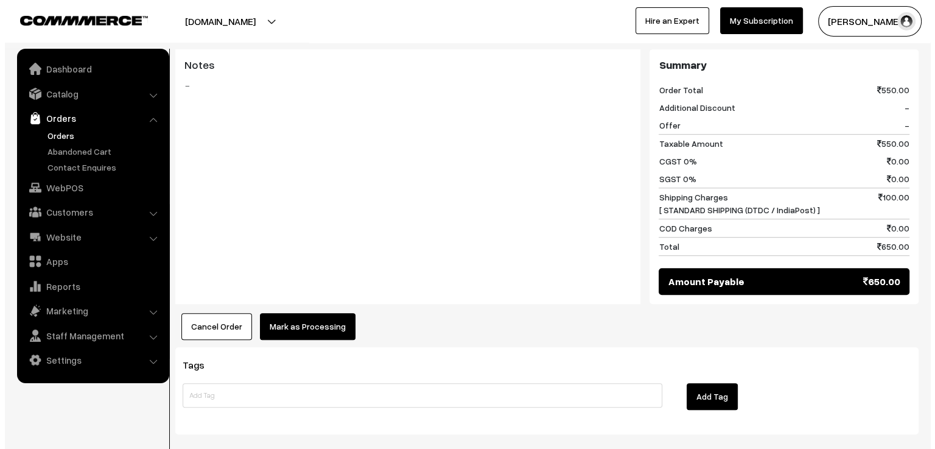
scroll to position [586, 0]
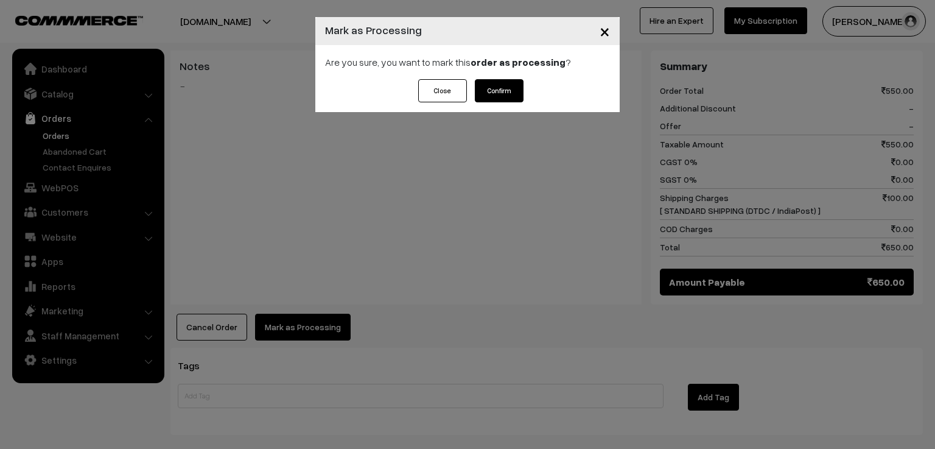
click at [508, 98] on button "Confirm" at bounding box center [499, 90] width 49 height 23
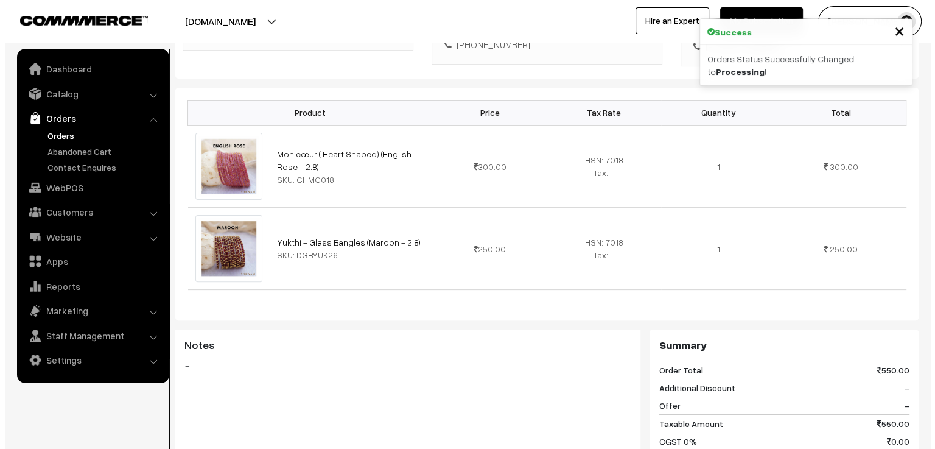
scroll to position [609, 0]
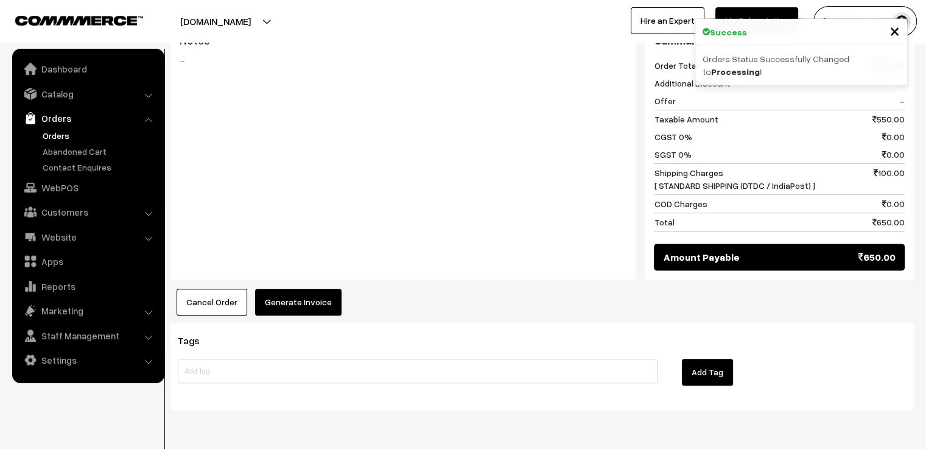
click at [307, 300] on button "Generate Invoice" at bounding box center [298, 302] width 86 height 27
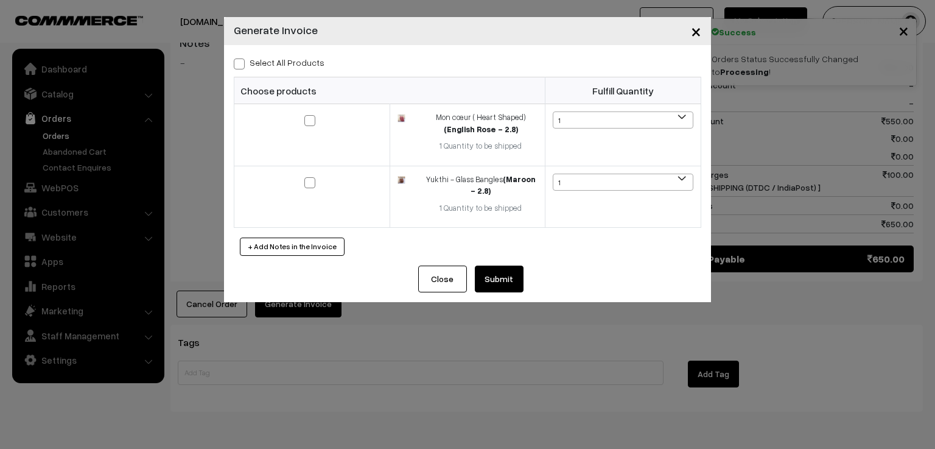
click at [247, 68] on label "Select All Products" at bounding box center [279, 62] width 91 height 13
click at [242, 66] on input "Select All Products" at bounding box center [238, 62] width 8 height 8
checkbox input "true"
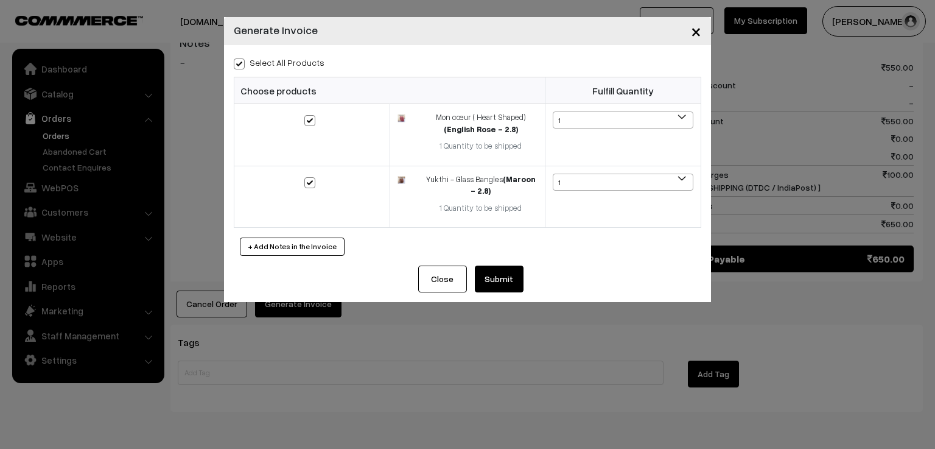
click at [506, 281] on button "Submit" at bounding box center [499, 278] width 49 height 27
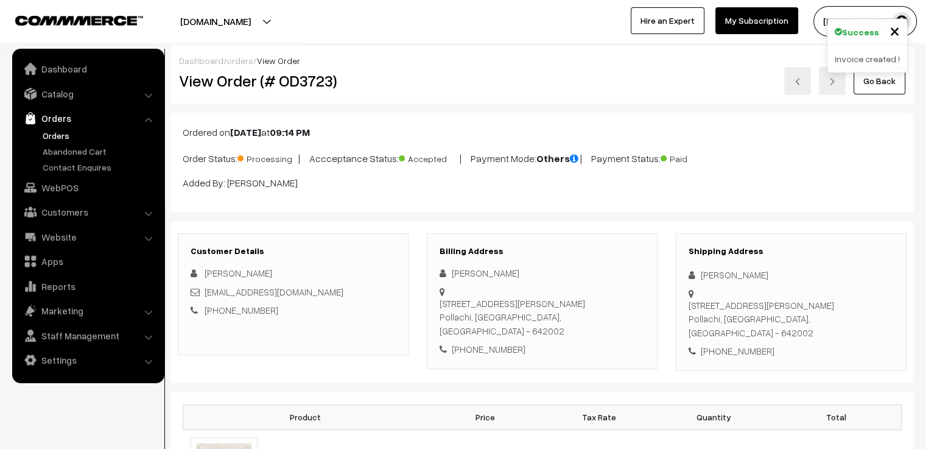
click at [888, 85] on link "Go Back" at bounding box center [879, 81] width 52 height 27
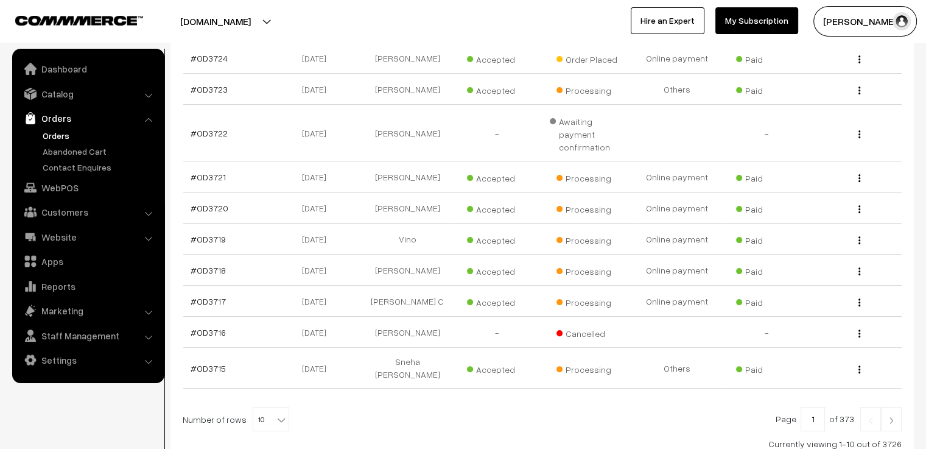
scroll to position [183, 0]
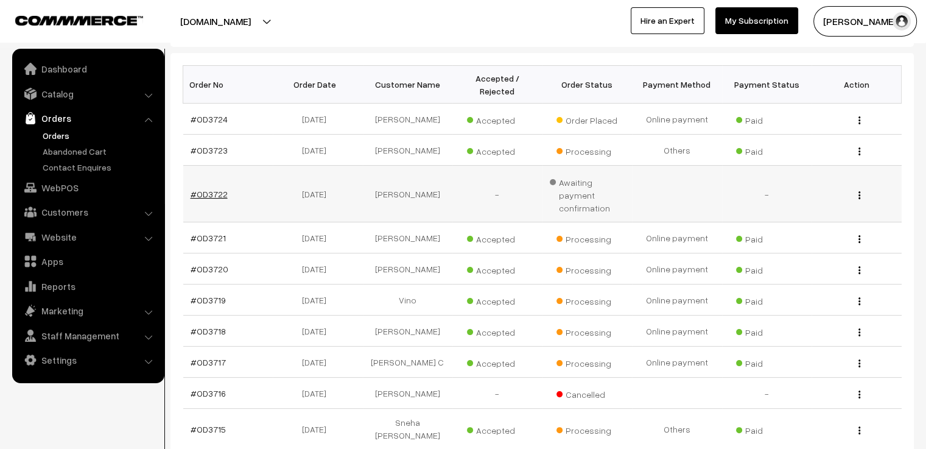
click at [202, 189] on link "#OD3722" at bounding box center [209, 194] width 37 height 10
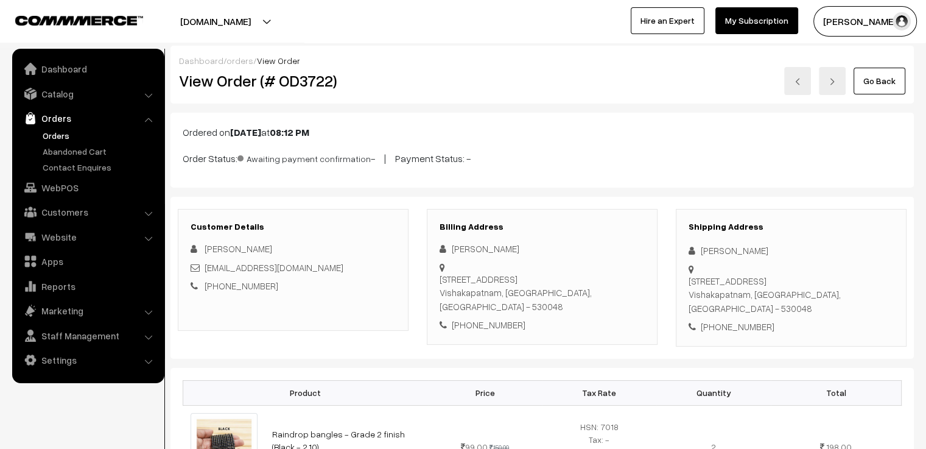
click at [874, 89] on link "Go Back" at bounding box center [879, 81] width 52 height 27
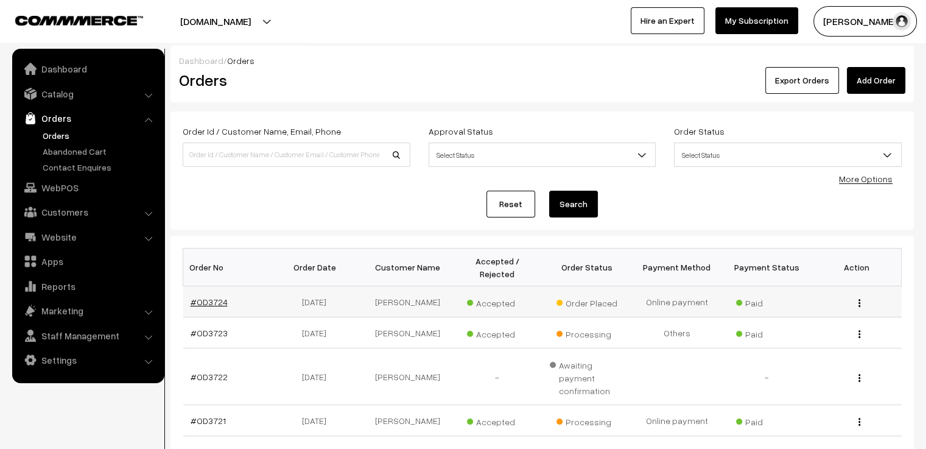
click at [217, 296] on link "#OD3724" at bounding box center [209, 301] width 37 height 10
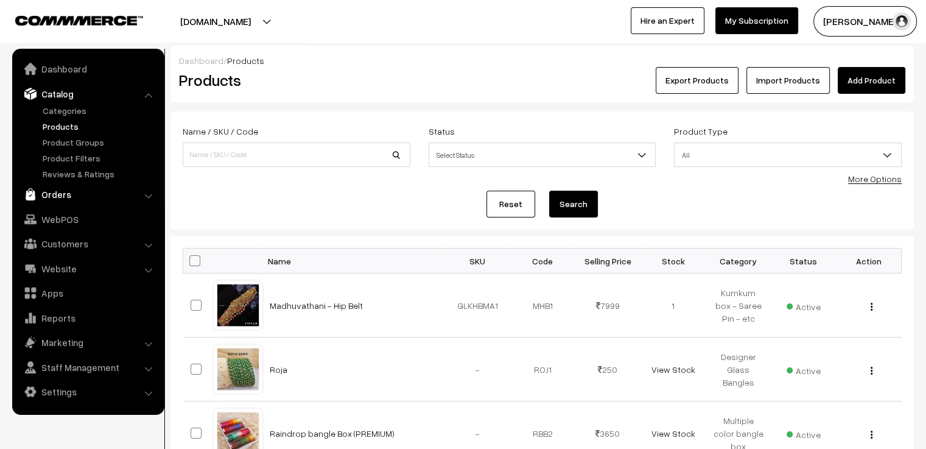
click at [68, 197] on link "Orders" at bounding box center [87, 194] width 145 height 22
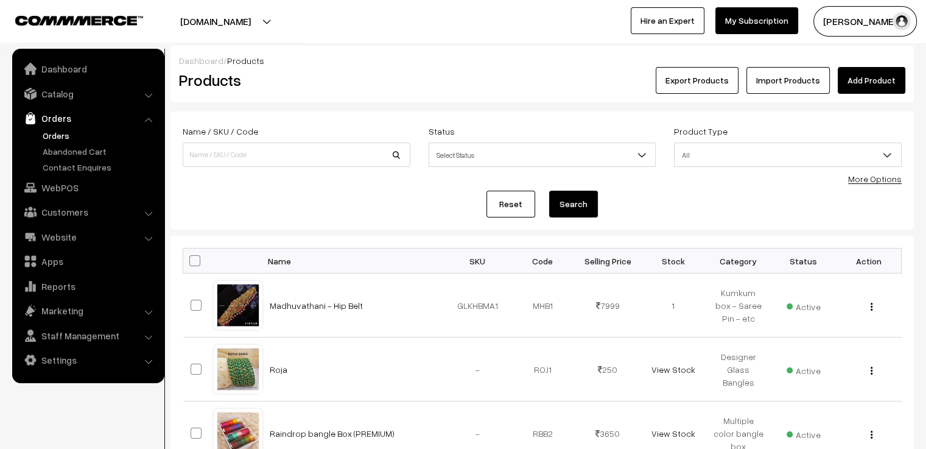
click at [55, 136] on link "Orders" at bounding box center [100, 135] width 121 height 13
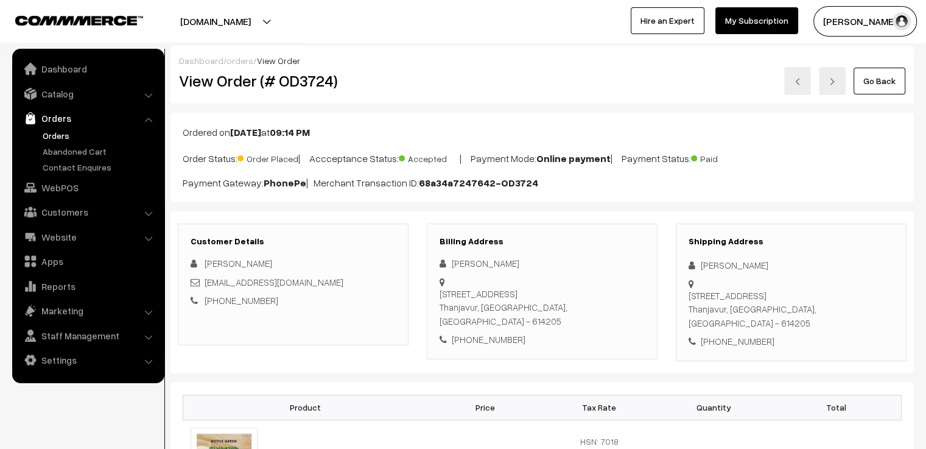
click at [871, 79] on link "Go Back" at bounding box center [879, 81] width 52 height 27
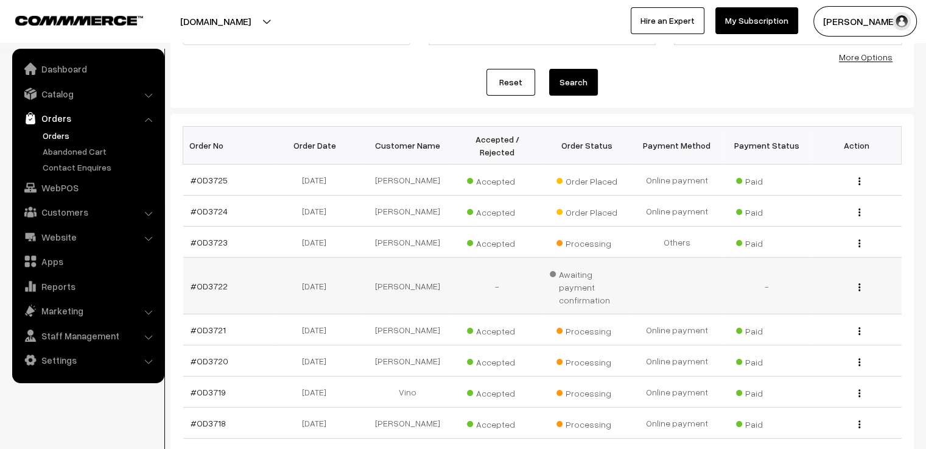
scroll to position [183, 0]
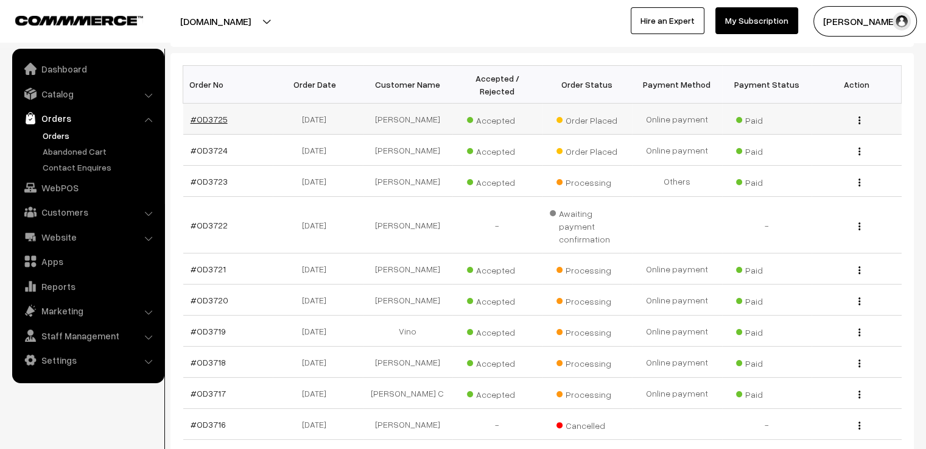
click at [221, 114] on link "#OD3725" at bounding box center [209, 119] width 37 height 10
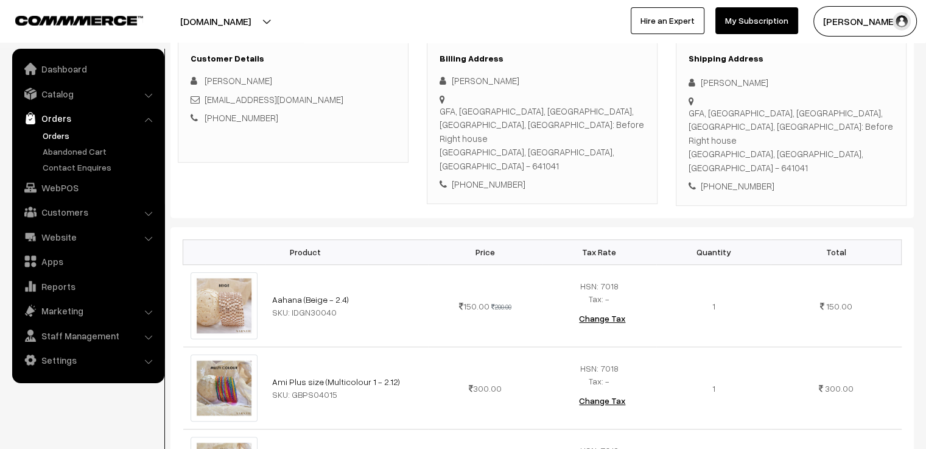
scroll to position [122, 0]
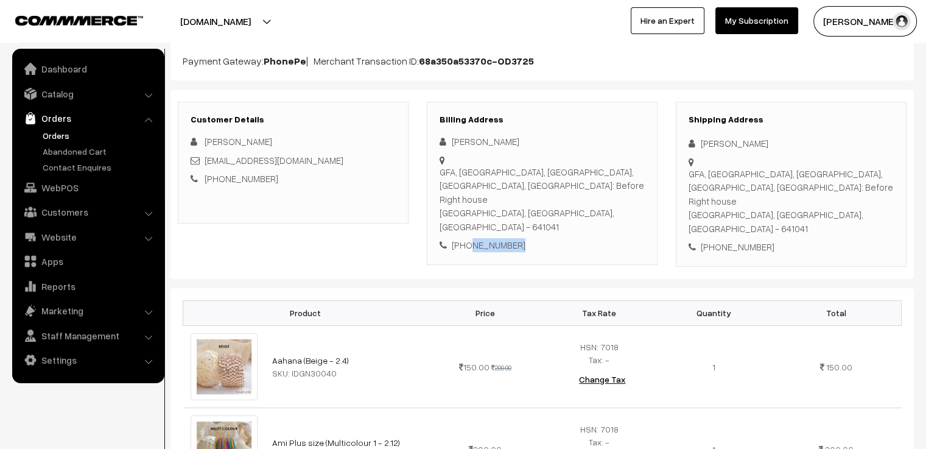
drag, startPoint x: 527, startPoint y: 219, endPoint x: 468, endPoint y: 223, distance: 59.8
click at [468, 238] on div "+91 9994078084" at bounding box center [542, 245] width 205 height 14
copy div "9994078084"
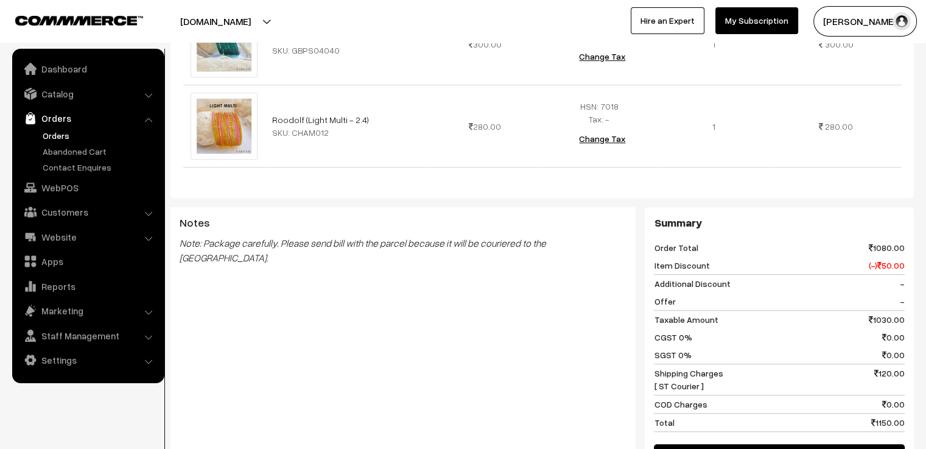
scroll to position [818, 0]
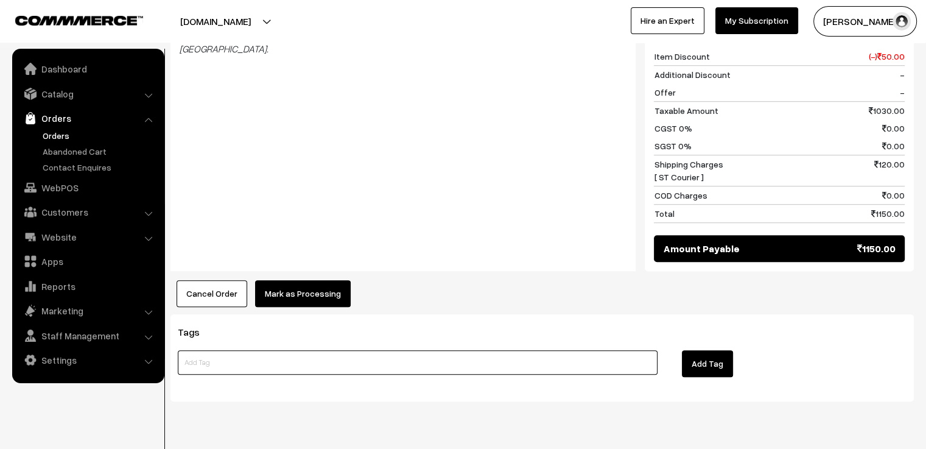
click at [317, 350] on input at bounding box center [418, 362] width 480 height 24
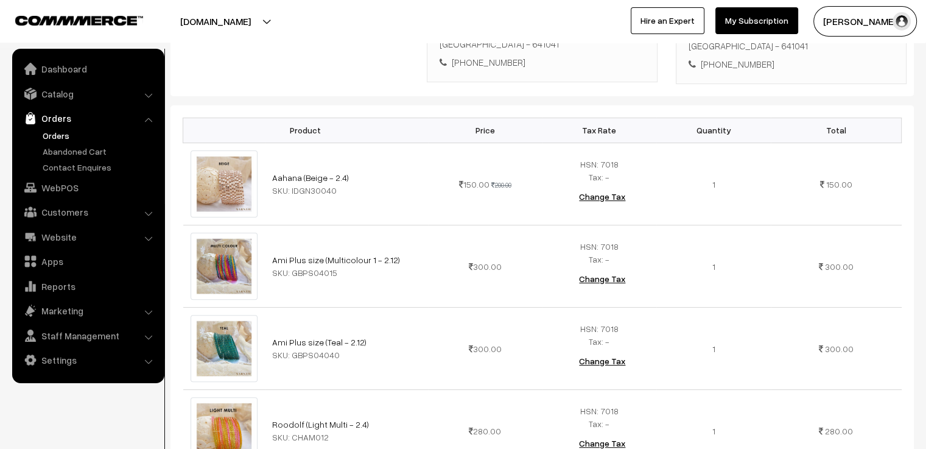
scroll to position [0, 0]
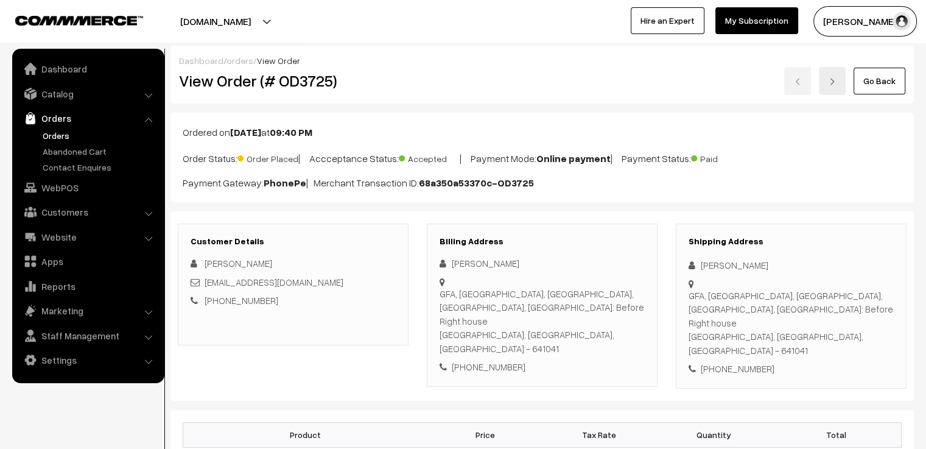
click at [876, 85] on link "Go Back" at bounding box center [879, 81] width 52 height 27
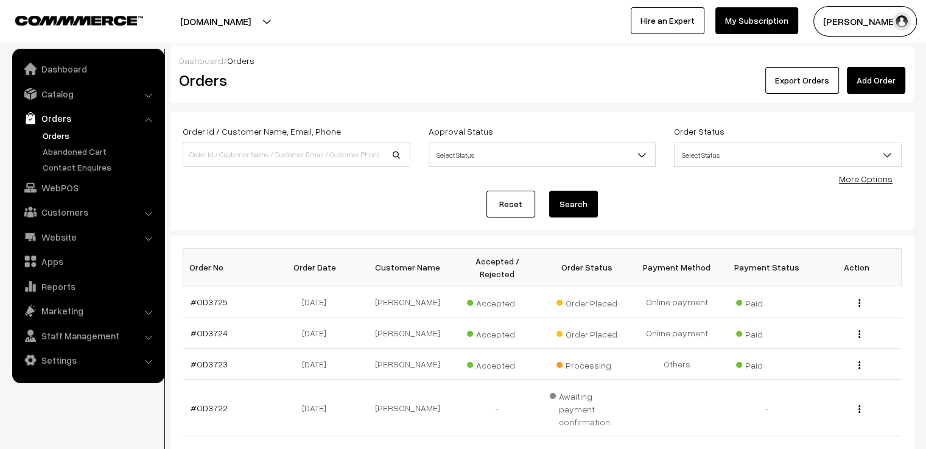
click at [884, 82] on link "Add Order" at bounding box center [876, 80] width 58 height 27
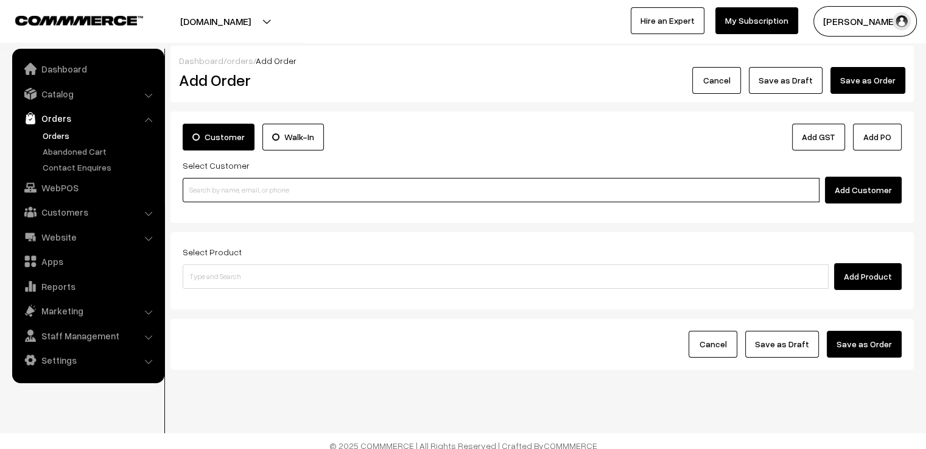
click at [343, 189] on input at bounding box center [501, 190] width 637 height 24
paste input "9994078084"
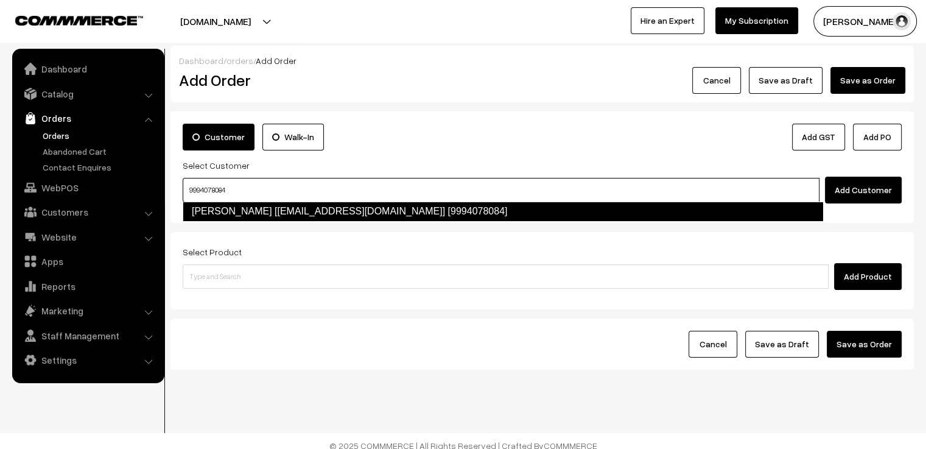
click at [348, 205] on link "Gomathi Sankaralingam [gomsb4u@yahoo.co.in] [9994078084]" at bounding box center [503, 210] width 640 height 19
type input "9994078084"
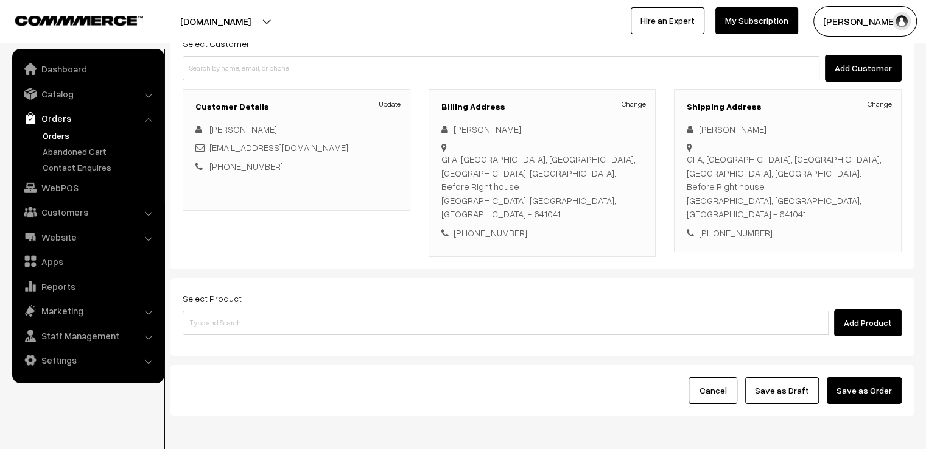
scroll to position [149, 0]
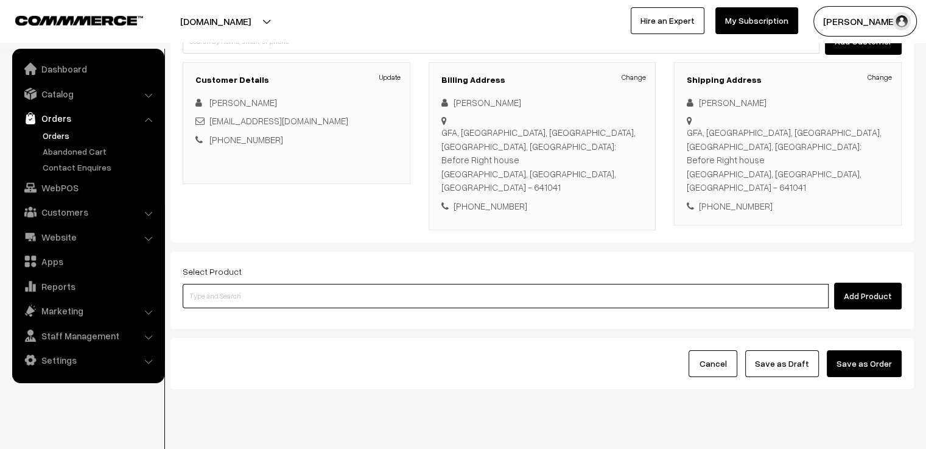
click at [349, 284] on input at bounding box center [506, 296] width 646 height 24
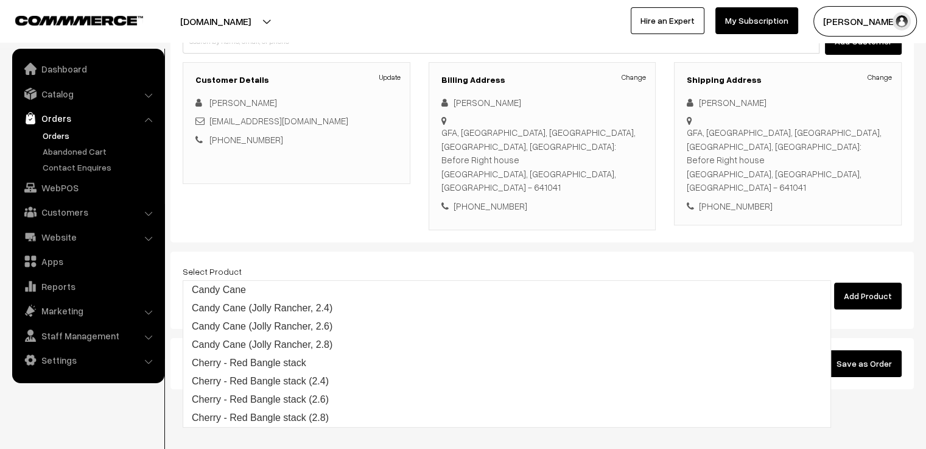
type input "cherry"
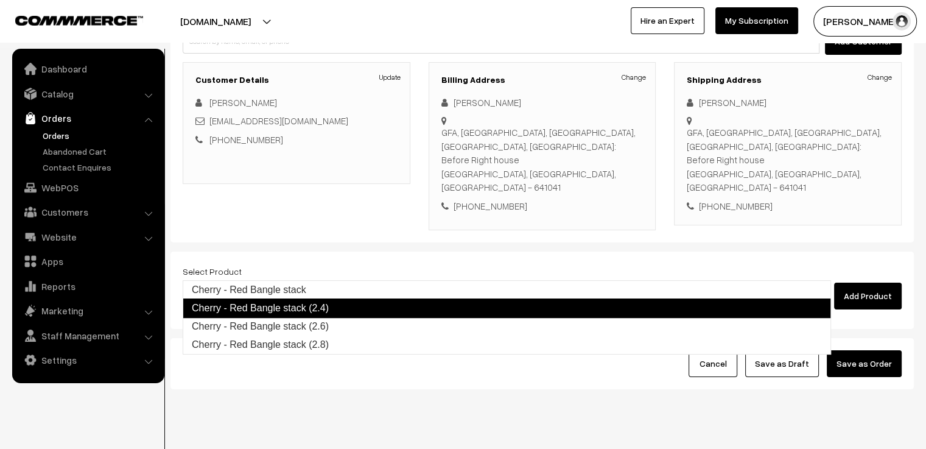
click at [345, 307] on link "Cherry - Red Bangle stack (2.4)" at bounding box center [507, 307] width 648 height 19
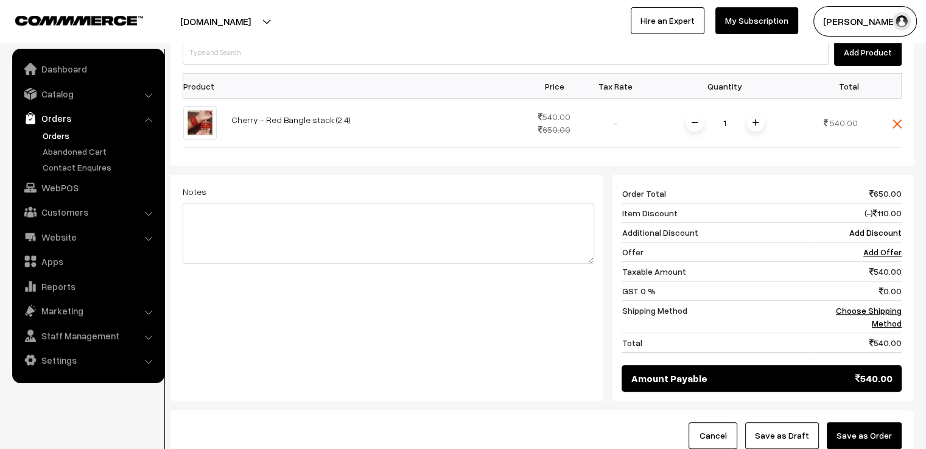
scroll to position [453, 0]
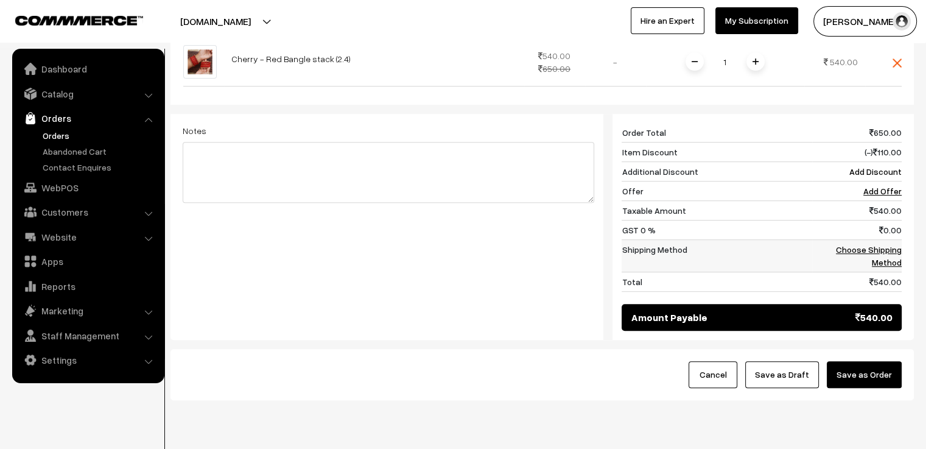
click at [888, 244] on link "Choose Shipping Method" at bounding box center [869, 255] width 66 height 23
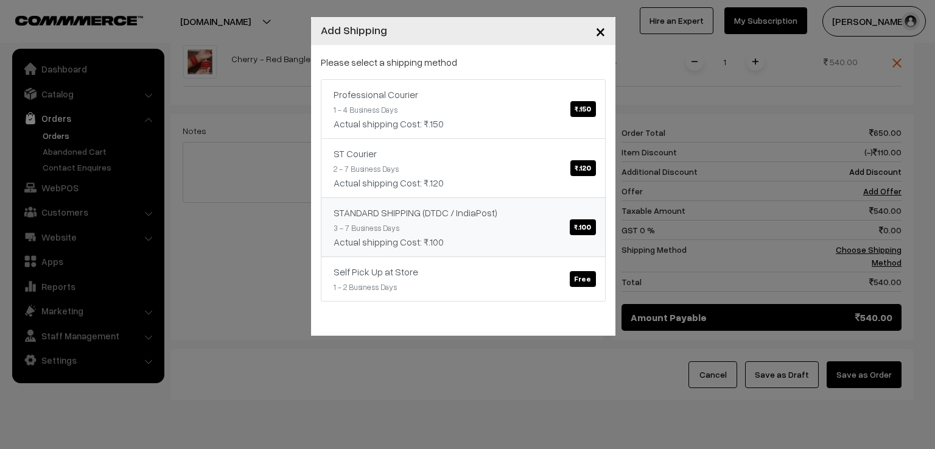
click at [533, 223] on link "STANDARD SHIPPING (DTDC / IndiaPost) ₹.100 3 - 7 Business Days Actual shipping …" at bounding box center [463, 227] width 285 height 60
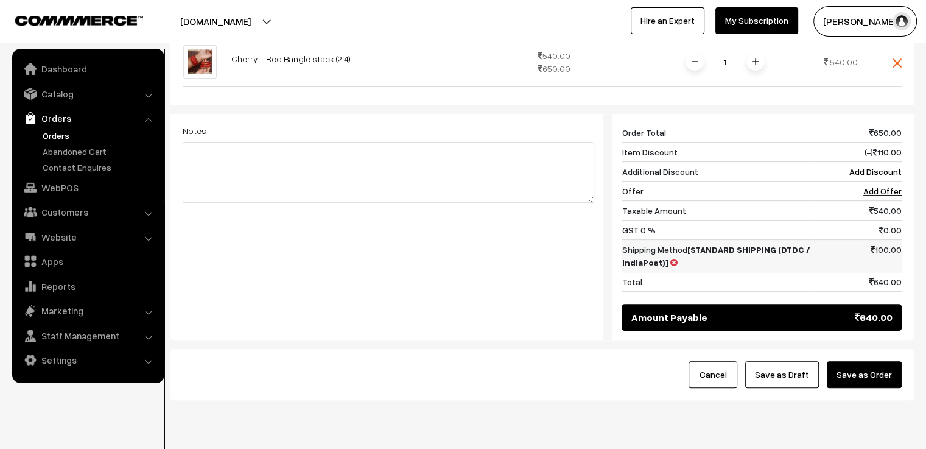
click at [891, 240] on td "100.00" at bounding box center [856, 256] width 89 height 32
click at [670, 258] on icon at bounding box center [673, 262] width 7 height 9
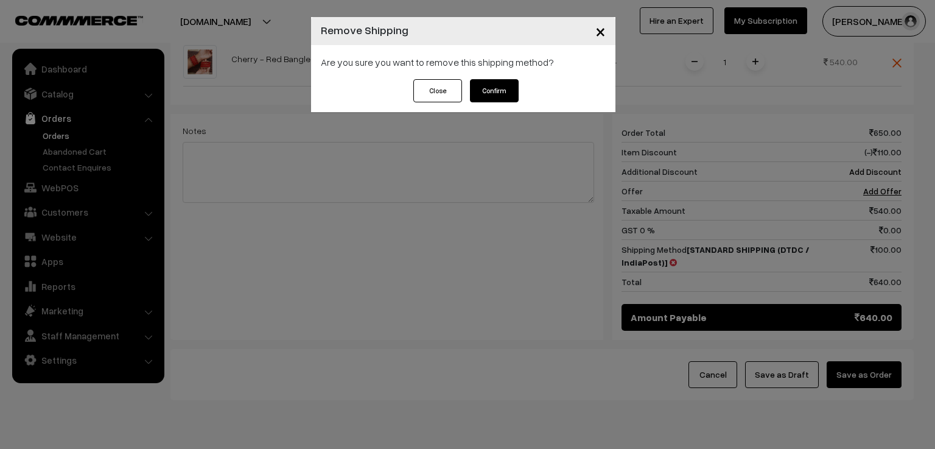
click at [496, 83] on button "Confirm" at bounding box center [494, 90] width 49 height 23
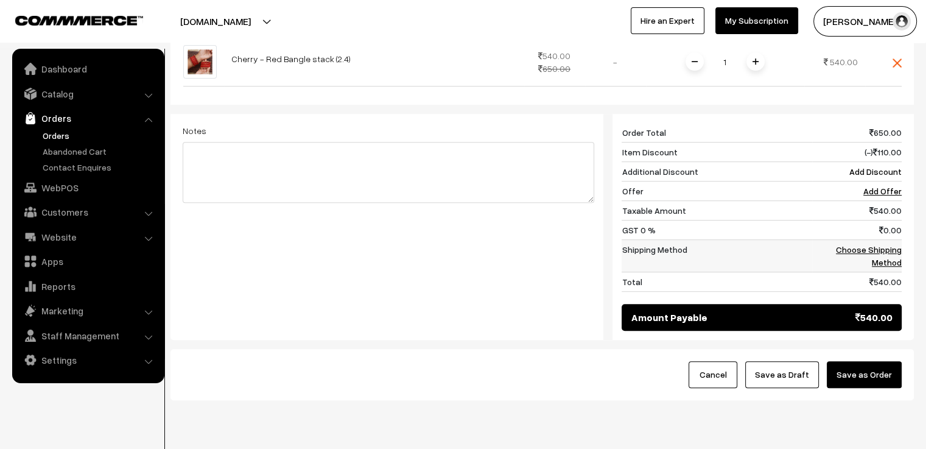
click at [878, 240] on td "Choose Shipping Method" at bounding box center [856, 256] width 89 height 32
click at [871, 244] on link "Choose Shipping Method" at bounding box center [869, 255] width 66 height 23
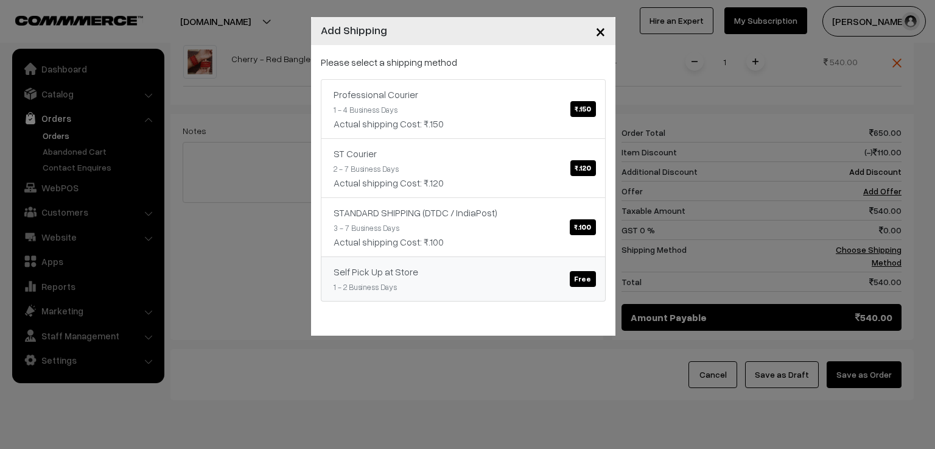
click at [564, 287] on link "Self Pick Up at Store Free 1 - 2 Business Days" at bounding box center [463, 278] width 285 height 45
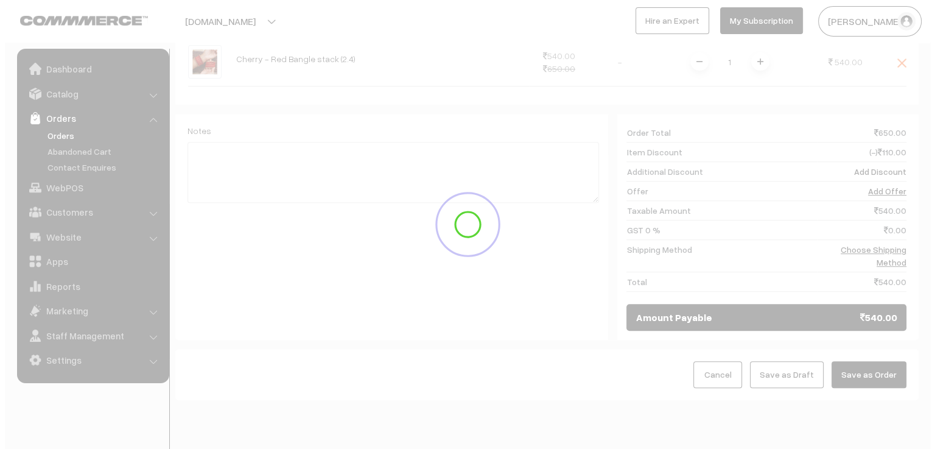
scroll to position [450, 0]
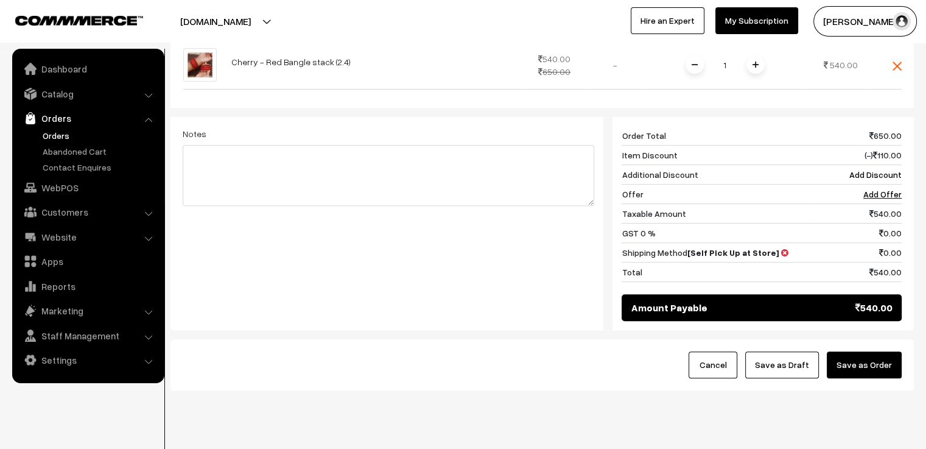
click at [866, 351] on button "Save as Order" at bounding box center [864, 364] width 75 height 27
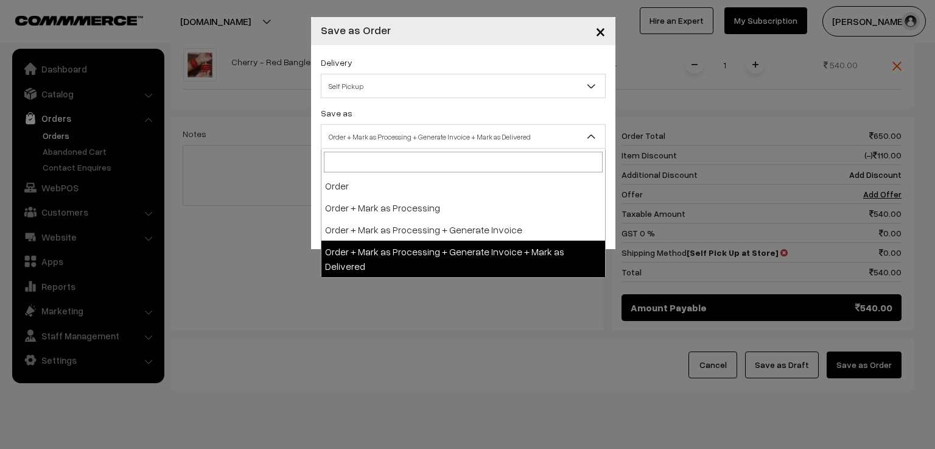
click at [449, 130] on span "Order + Mark as Processing + Generate Invoice + Mark as Delivered" at bounding box center [463, 136] width 284 height 21
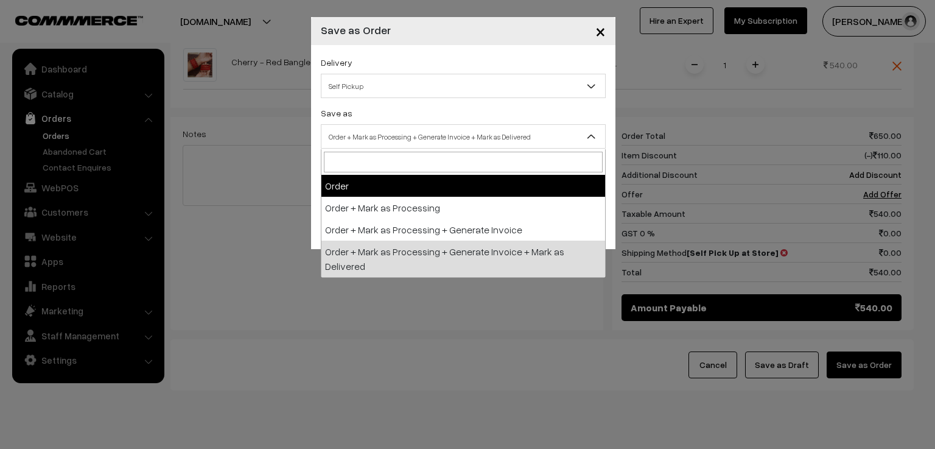
select select "1"
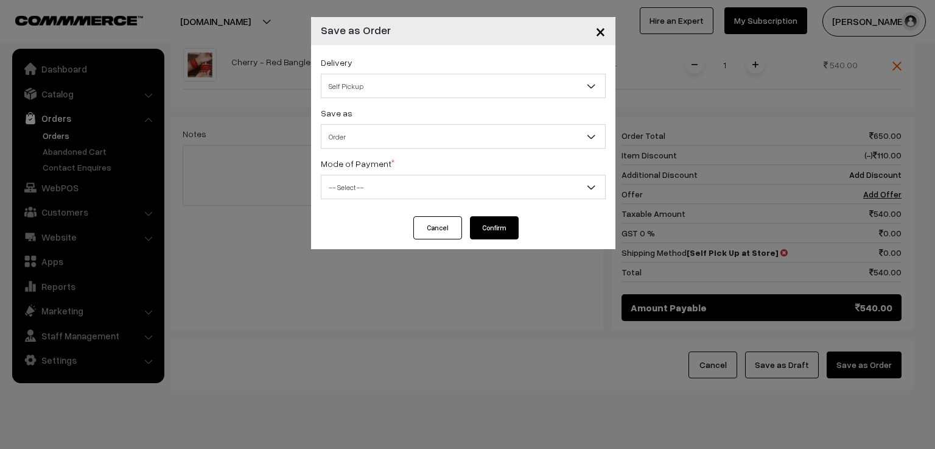
click at [405, 186] on span "-- Select --" at bounding box center [463, 187] width 284 height 21
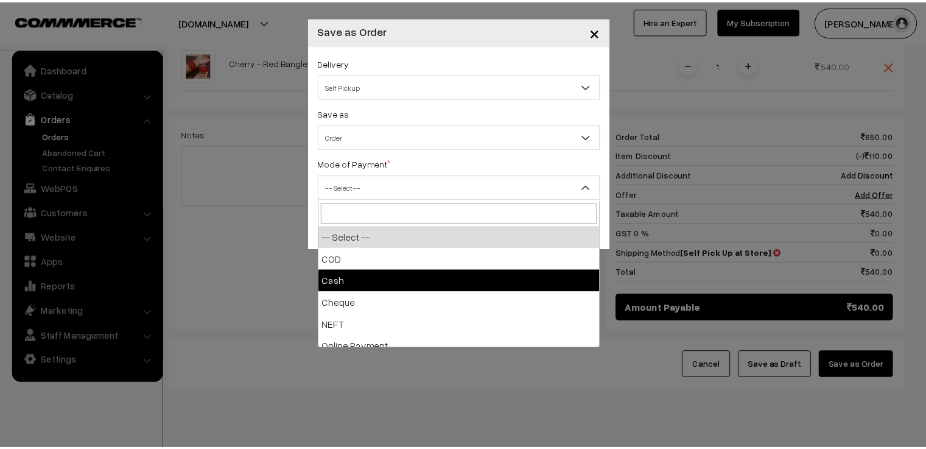
scroll to position [54, 0]
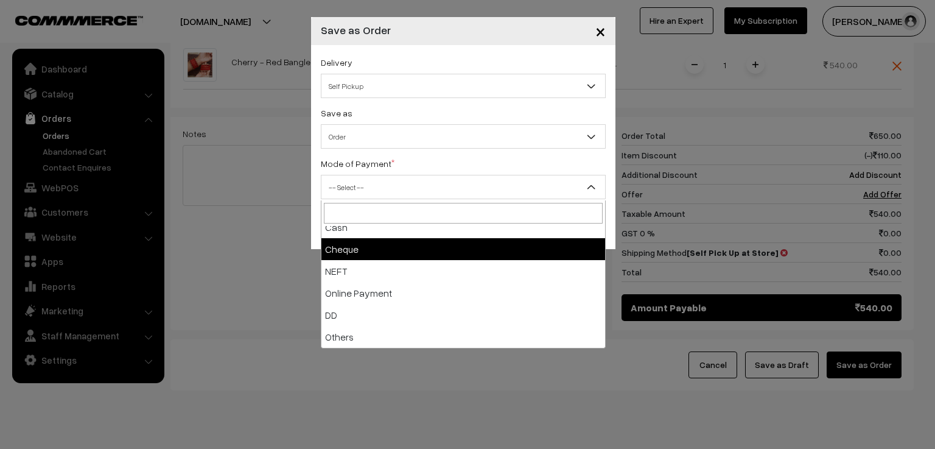
click at [605, 29] on button "×" at bounding box center [601, 31] width 30 height 38
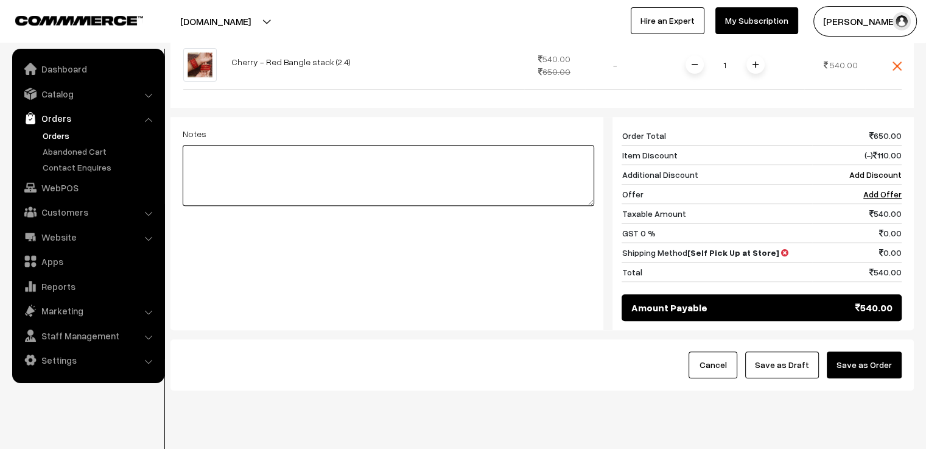
click at [280, 145] on textarea at bounding box center [389, 175] width 412 height 61
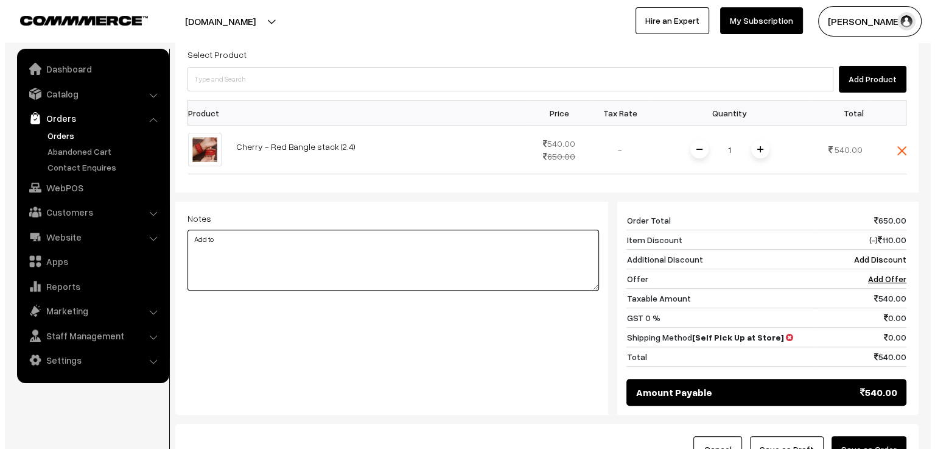
scroll to position [450, 0]
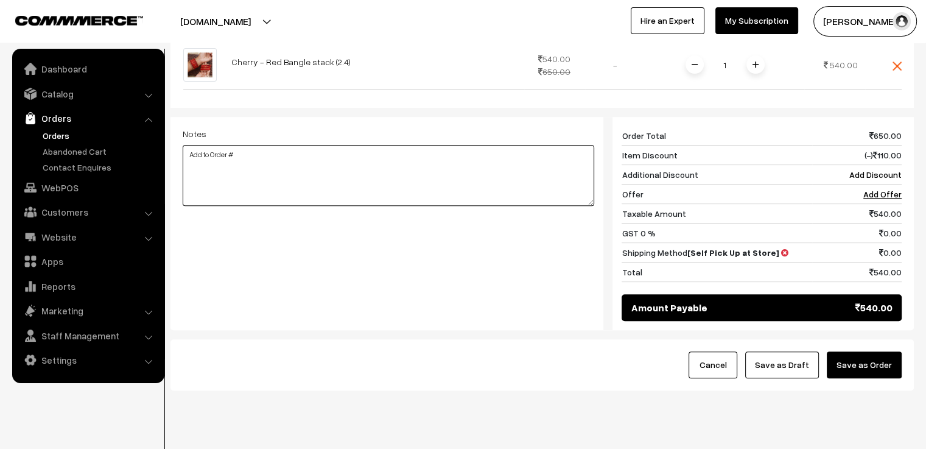
paste textarea "OD3725"
type textarea "Add to Order #OD3725"
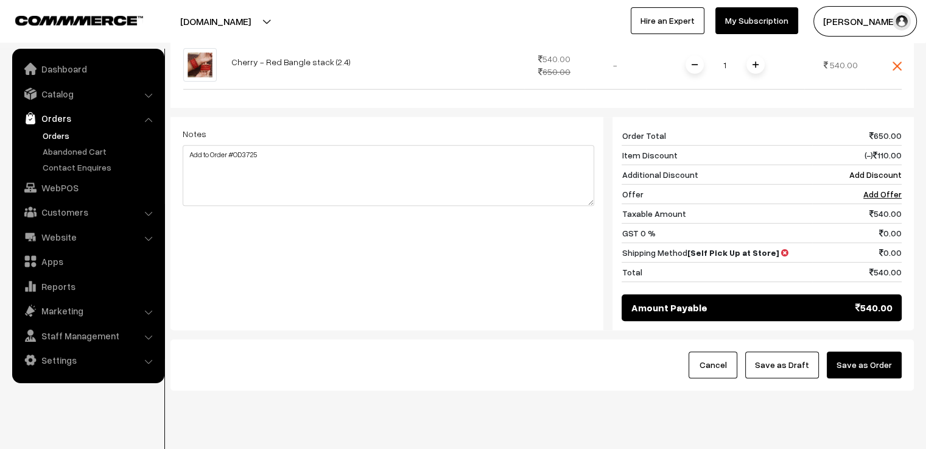
click at [866, 351] on button "Save as Order" at bounding box center [864, 364] width 75 height 27
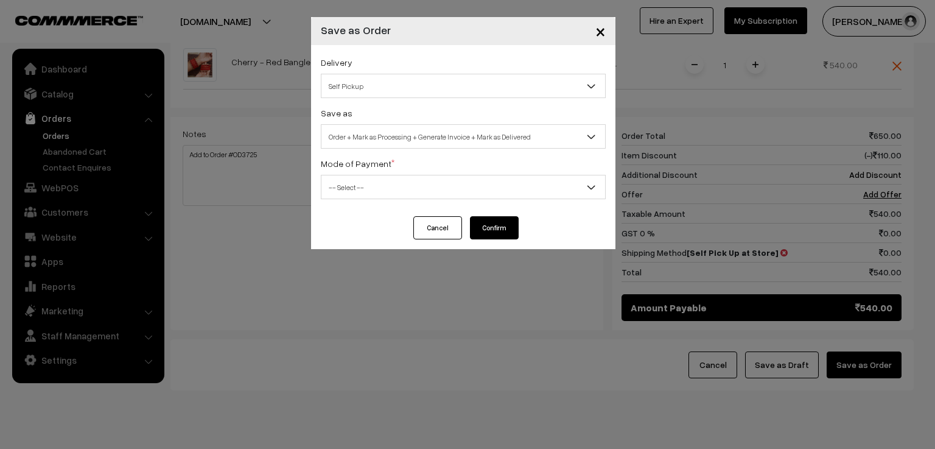
click at [460, 96] on span "Self Pickup" at bounding box center [463, 85] width 284 height 21
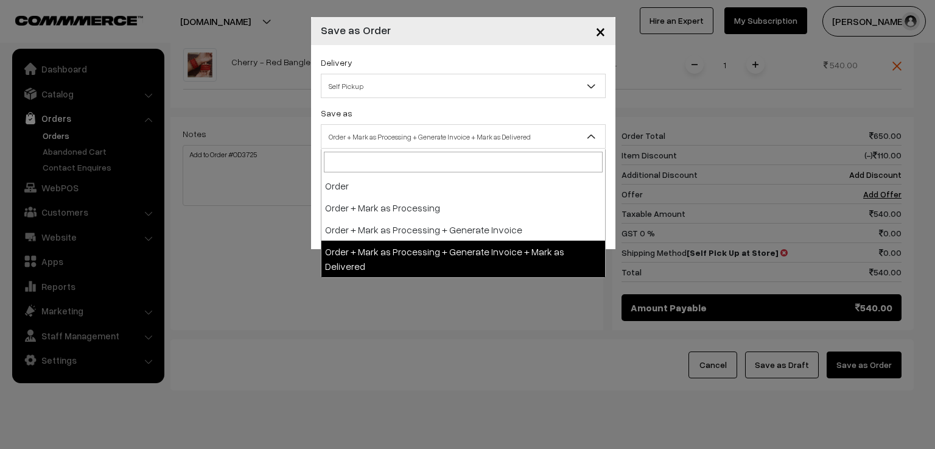
click at [451, 139] on span "Order + Mark as Processing + Generate Invoice + Mark as Delivered" at bounding box center [463, 136] width 284 height 21
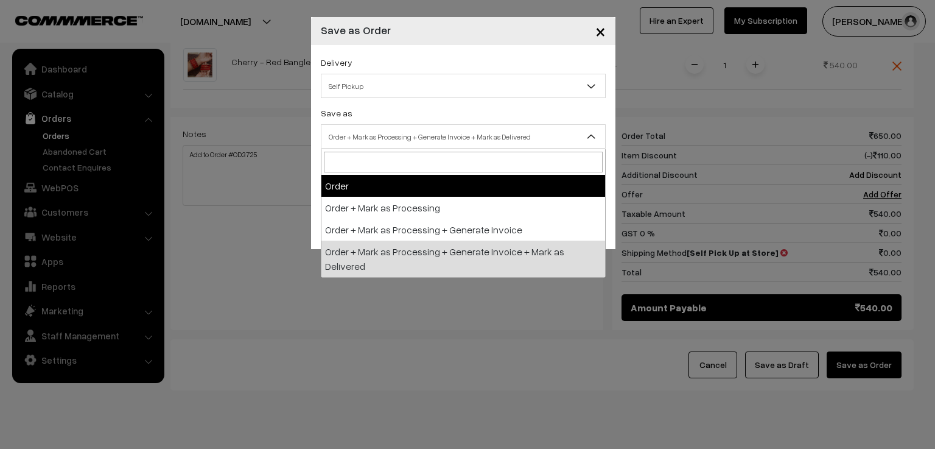
select select "1"
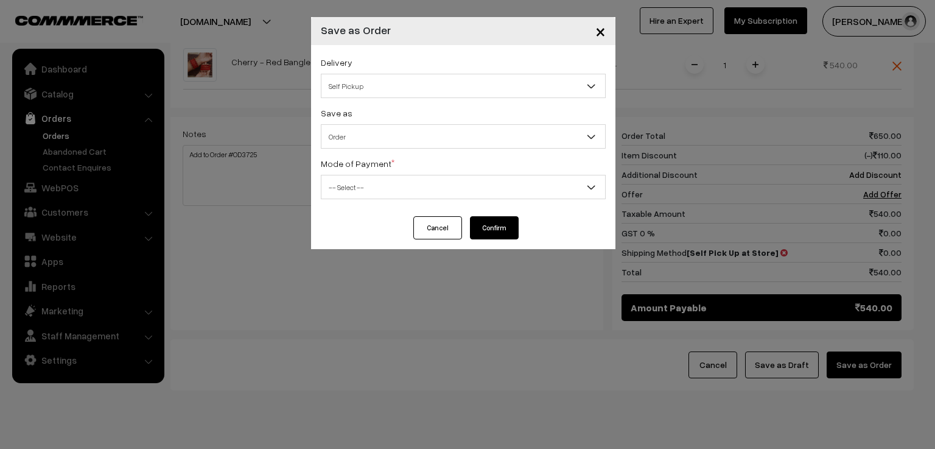
click at [449, 189] on span "-- Select --" at bounding box center [463, 187] width 284 height 21
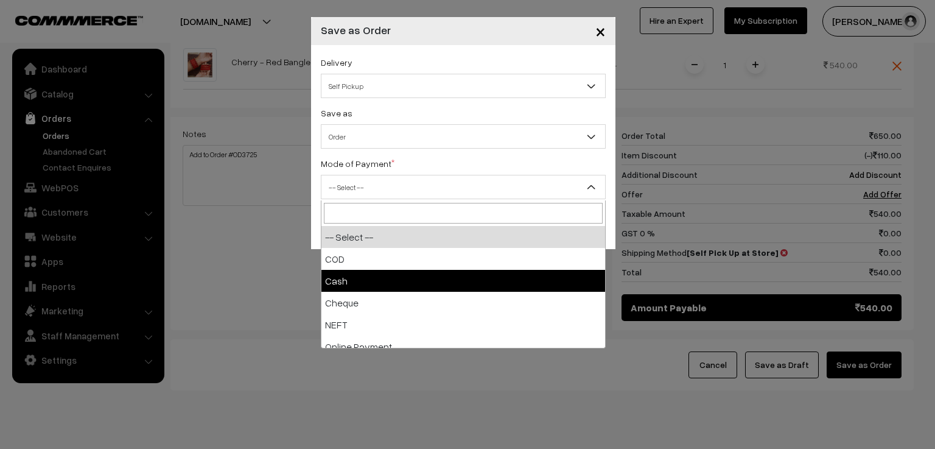
scroll to position [54, 0]
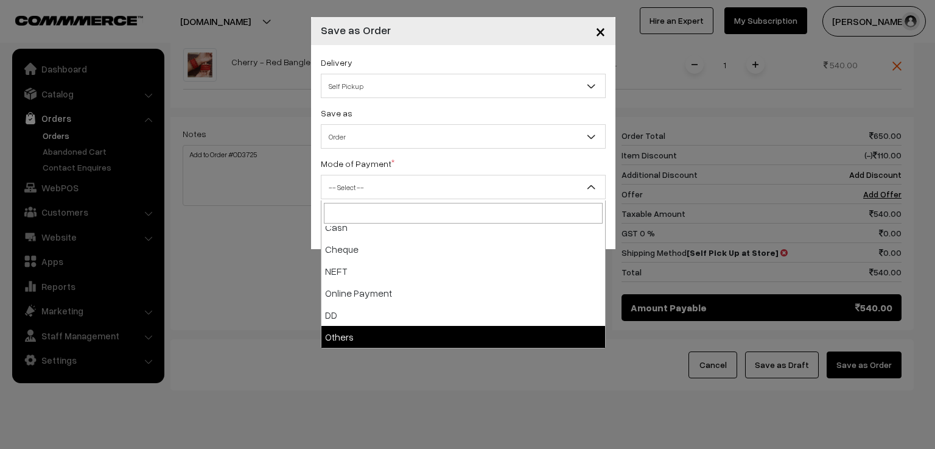
select select "7"
checkbox input "true"
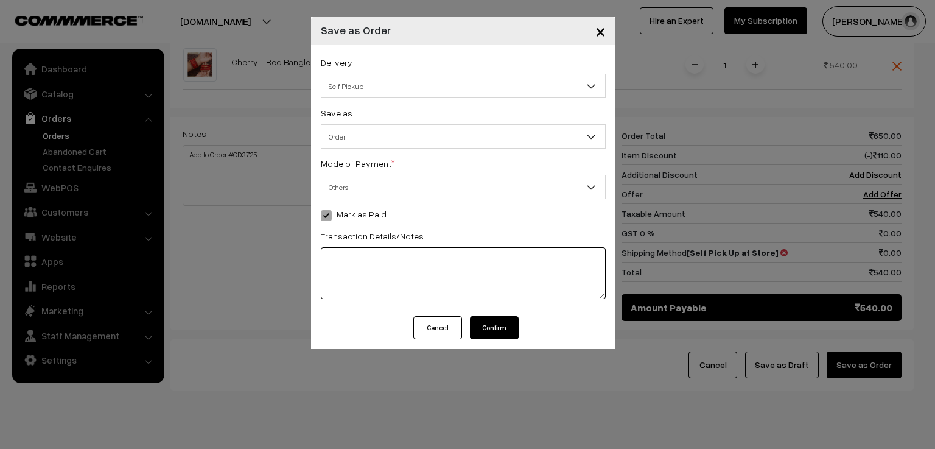
click at [383, 259] on textarea at bounding box center [463, 273] width 285 height 52
type textarea "559643894610"
click at [502, 329] on button "Confirm" at bounding box center [494, 327] width 49 height 23
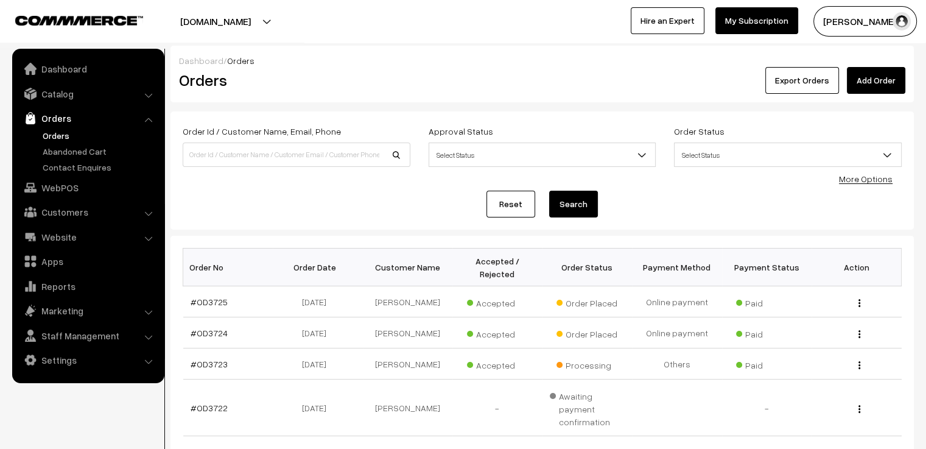
scroll to position [61, 0]
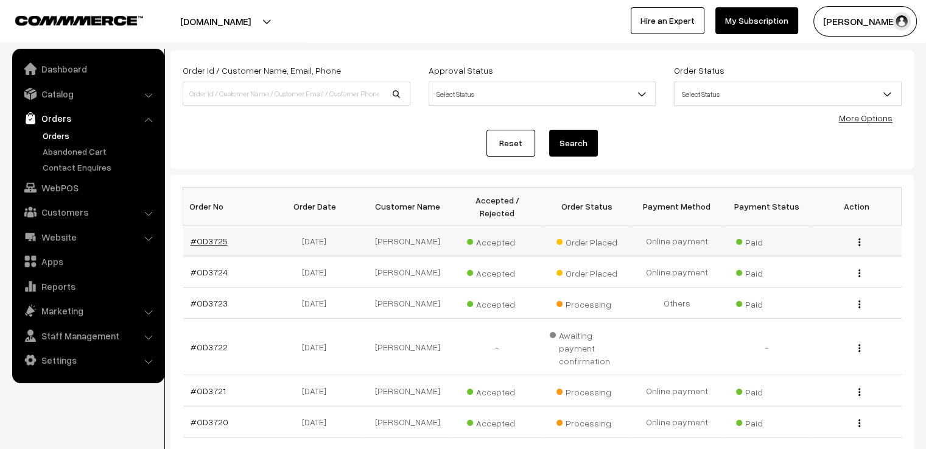
drag, startPoint x: 236, startPoint y: 232, endPoint x: 197, endPoint y: 233, distance: 39.0
click at [197, 233] on td "#OD3725" at bounding box center [228, 240] width 90 height 31
copy link "OD3725"
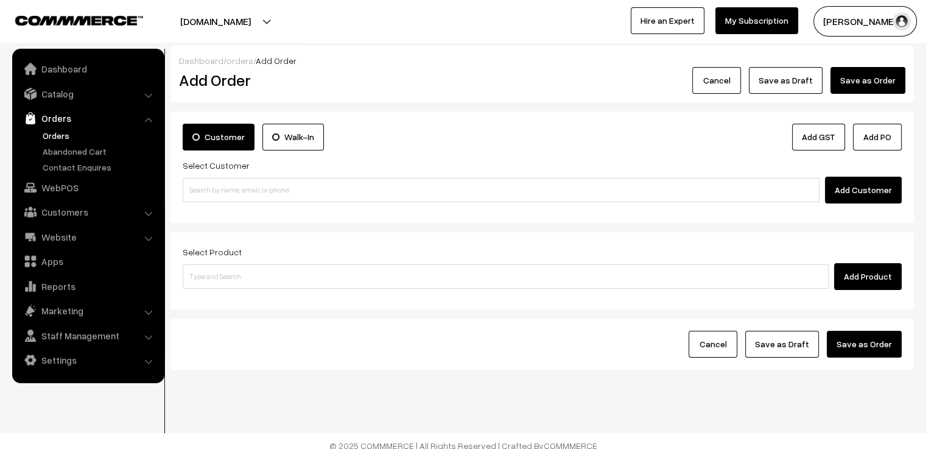
click at [720, 82] on button "Cancel" at bounding box center [716, 80] width 49 height 27
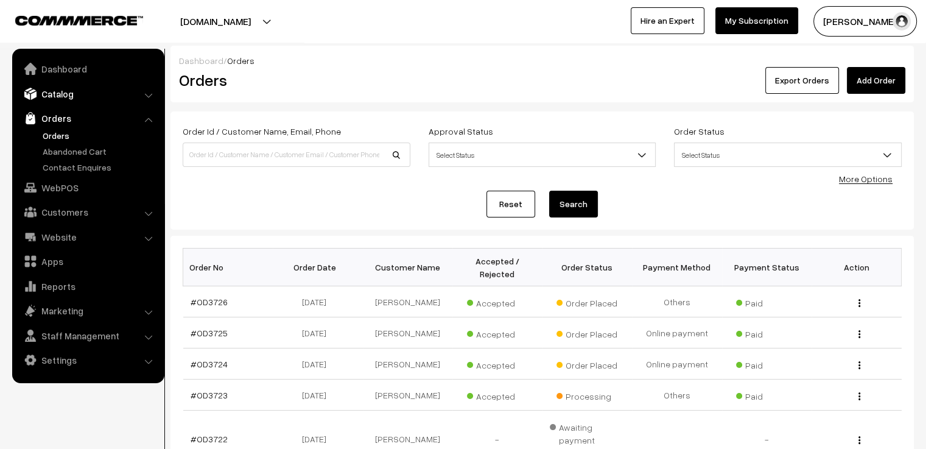
click at [77, 97] on link "Catalog" at bounding box center [87, 94] width 145 height 22
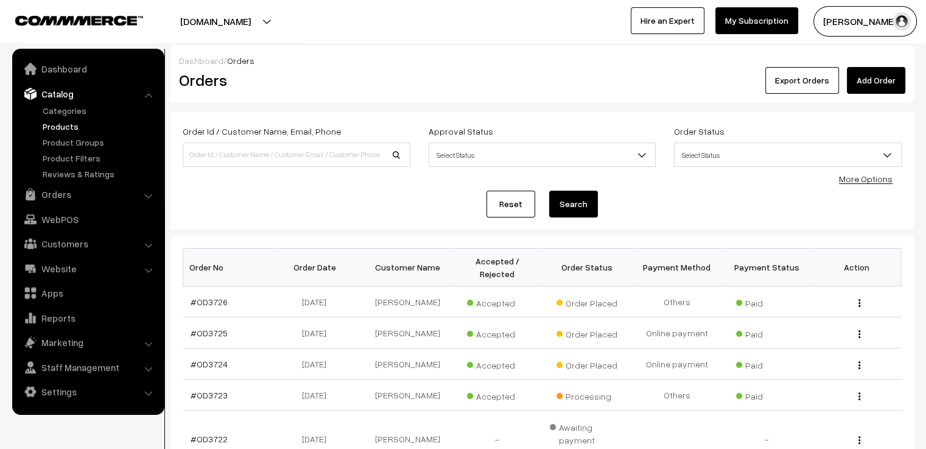
click at [72, 127] on link "Products" at bounding box center [100, 126] width 121 height 13
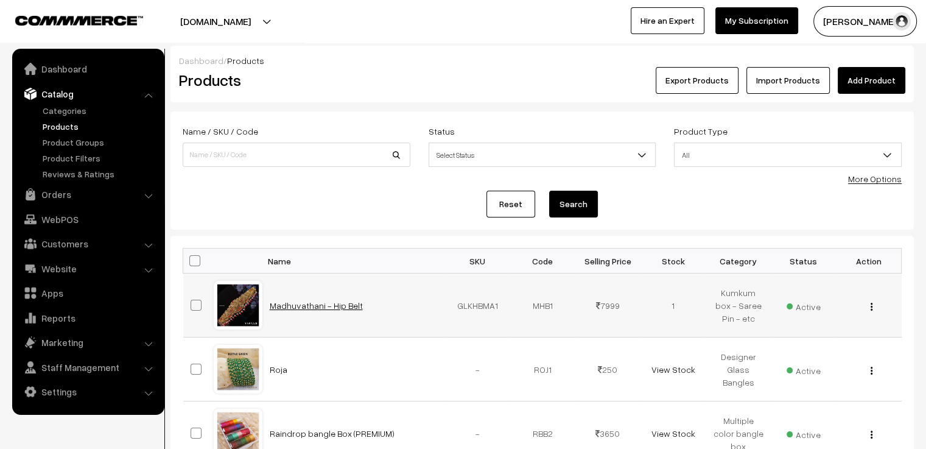
click at [318, 304] on link "Madhuvathani - Hip Belt" at bounding box center [316, 305] width 93 height 10
